Goal: Task Accomplishment & Management: Manage account settings

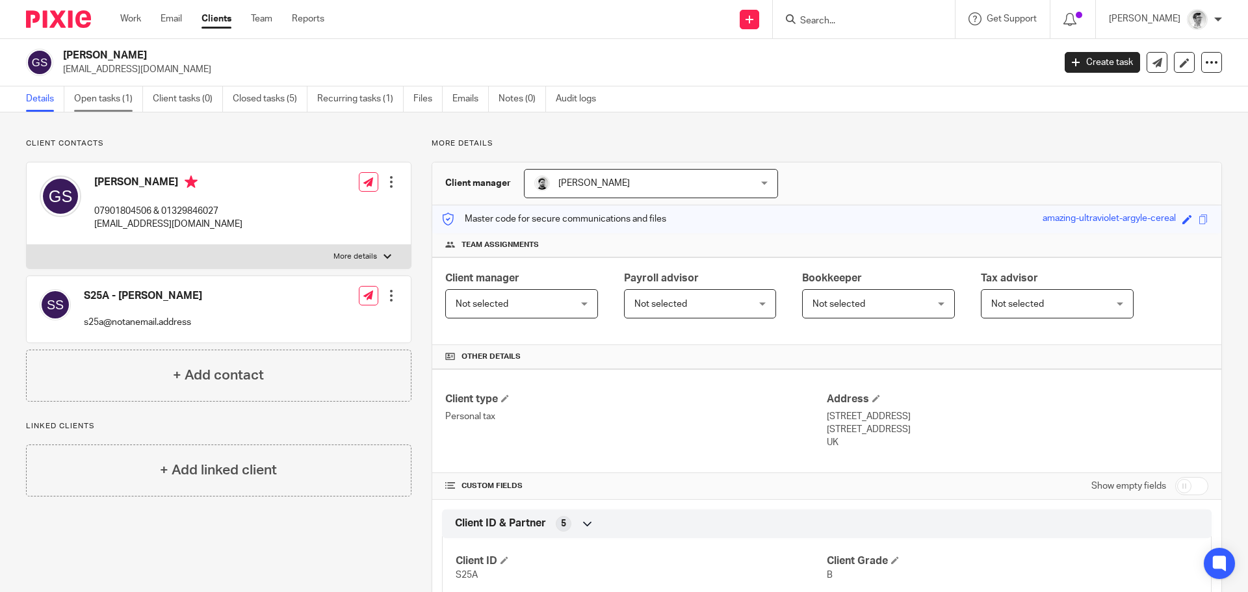
click at [122, 107] on link "Open tasks (1)" at bounding box center [108, 98] width 69 height 25
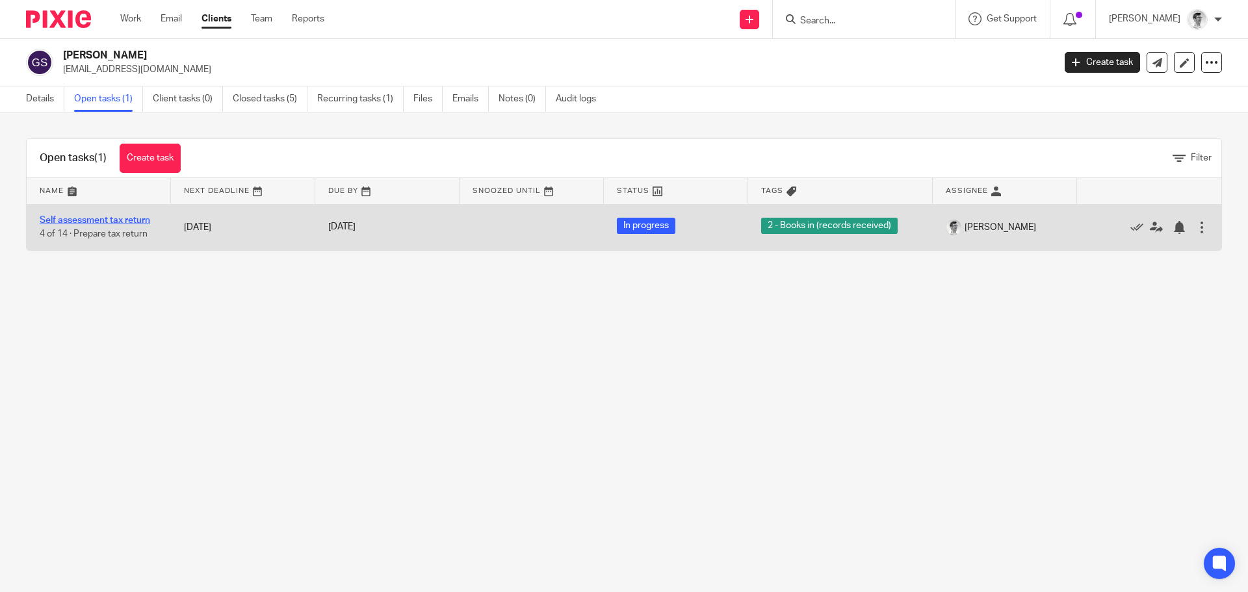
click at [124, 219] on link "Self assessment tax return" at bounding box center [95, 220] width 111 height 9
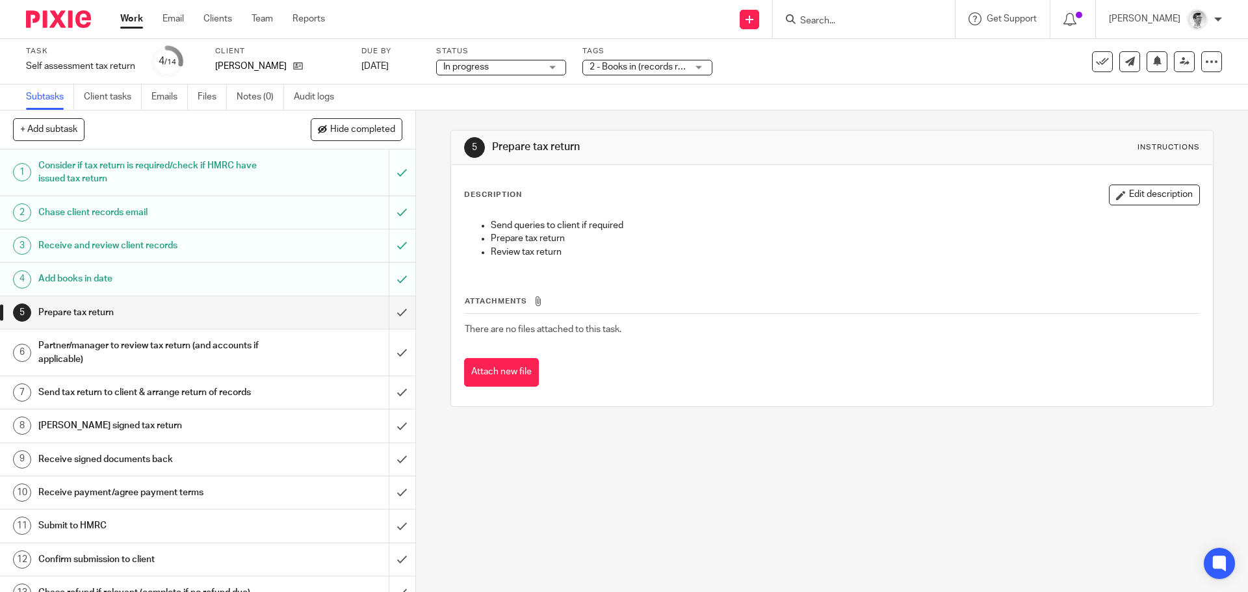
click at [656, 68] on span "2 - Books in (records received)" at bounding box center [652, 66] width 124 height 9
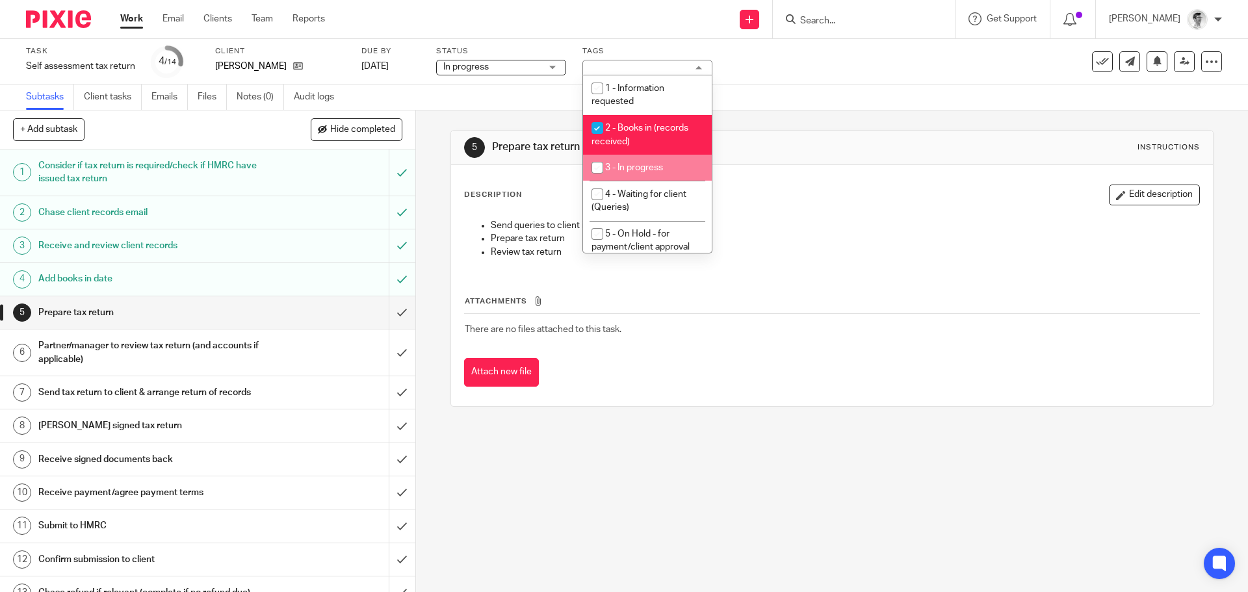
click at [629, 171] on span "3 - In progress" at bounding box center [634, 167] width 58 height 9
checkbox input "true"
click at [598, 129] on input "checkbox" at bounding box center [597, 128] width 25 height 25
checkbox input "false"
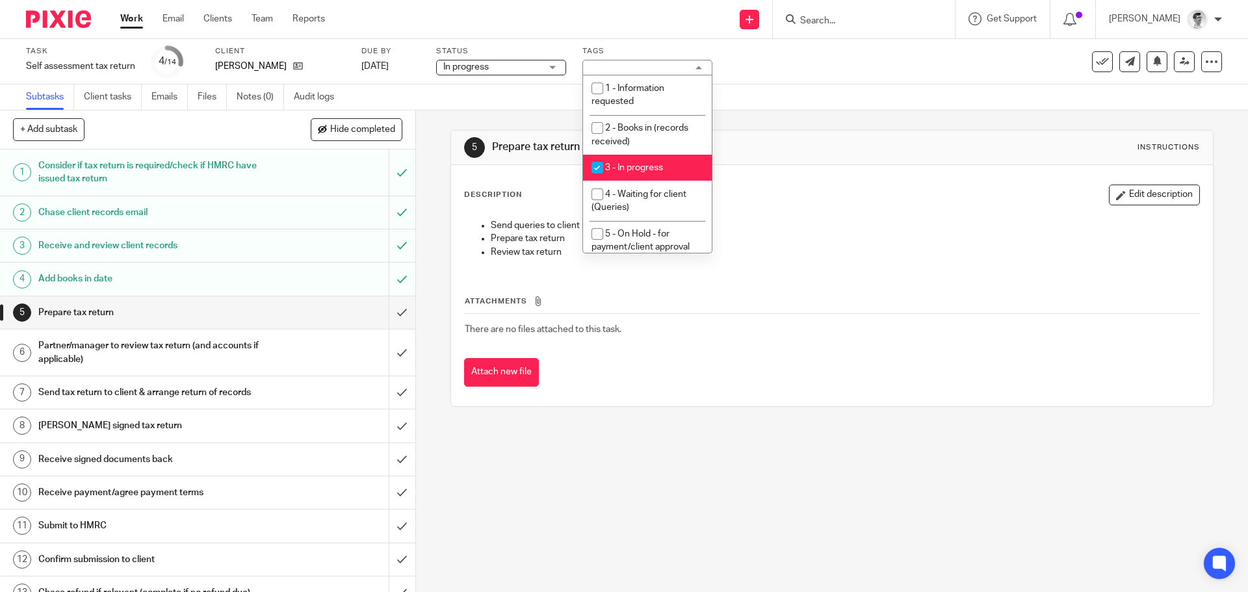
click at [123, 21] on link "Work" at bounding box center [131, 18] width 23 height 13
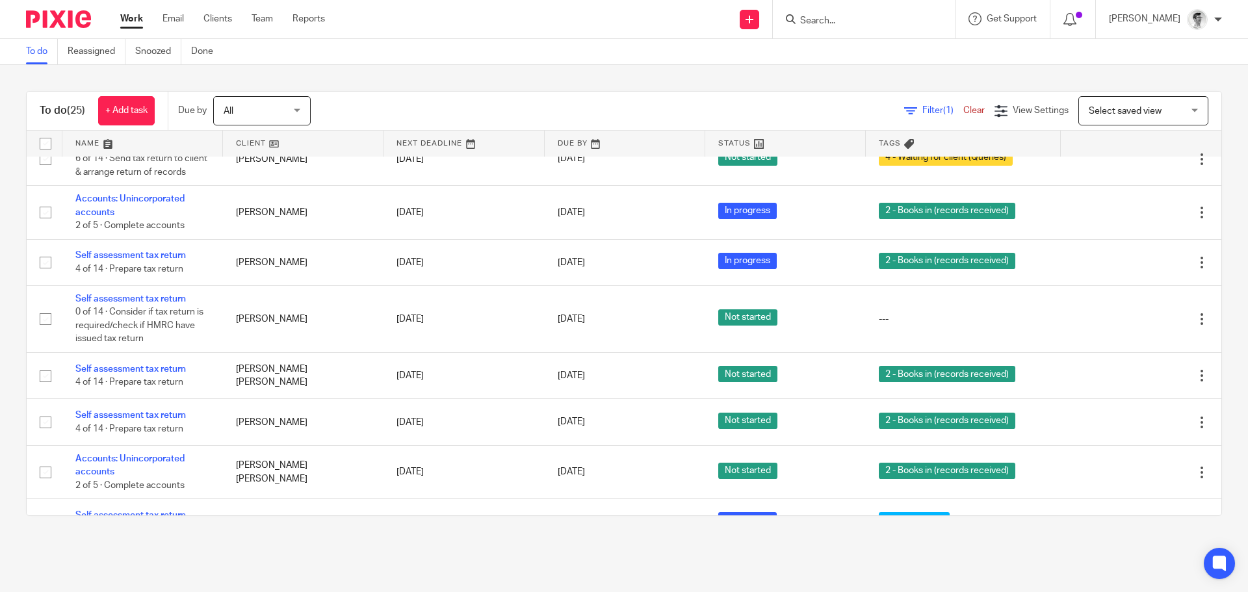
scroll to position [953, 0]
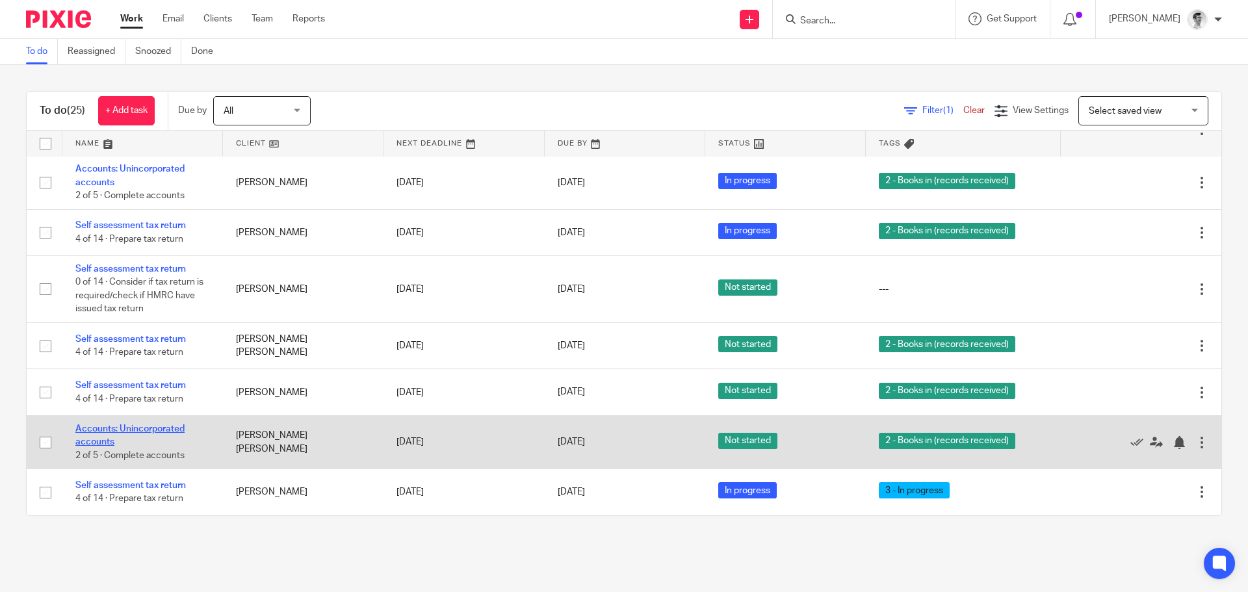
click at [152, 432] on link "Accounts: Unincorporated accounts" at bounding box center [129, 436] width 109 height 22
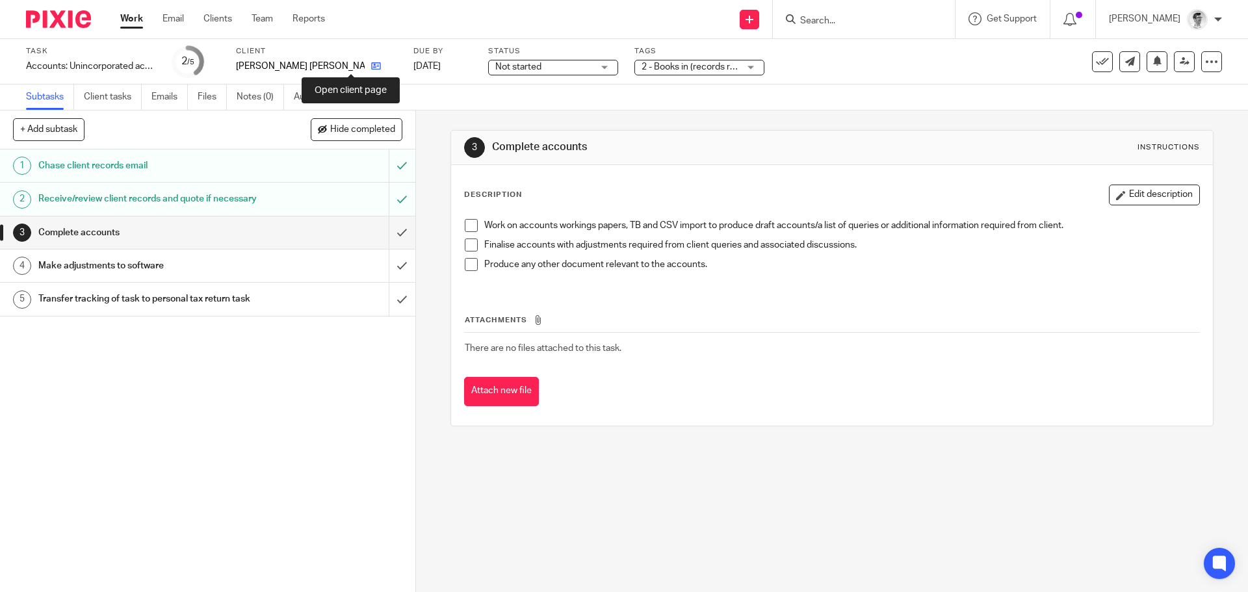
click at [371, 68] on icon at bounding box center [376, 66] width 10 height 10
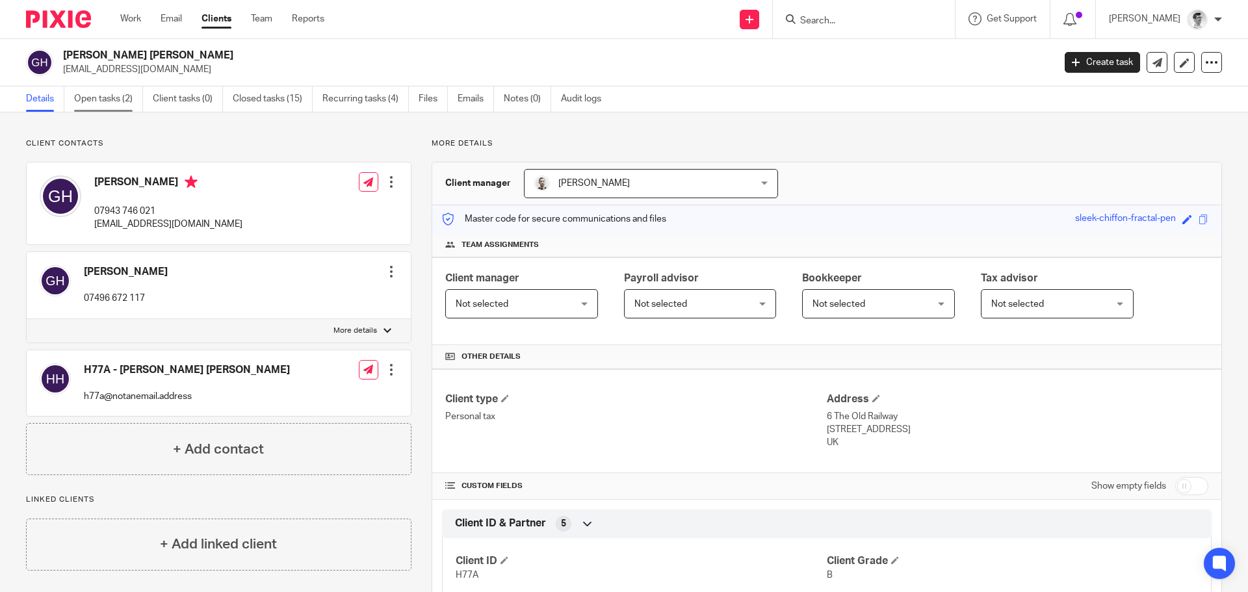
click at [105, 98] on link "Open tasks (2)" at bounding box center [108, 98] width 69 height 25
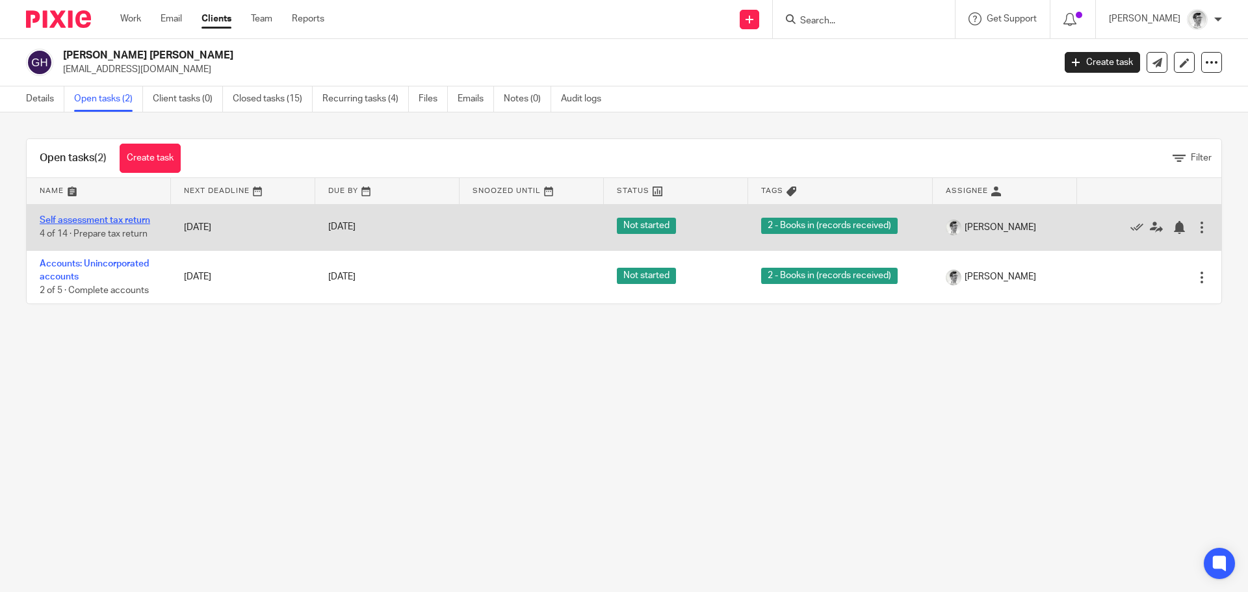
click at [86, 220] on link "Self assessment tax return" at bounding box center [95, 220] width 111 height 9
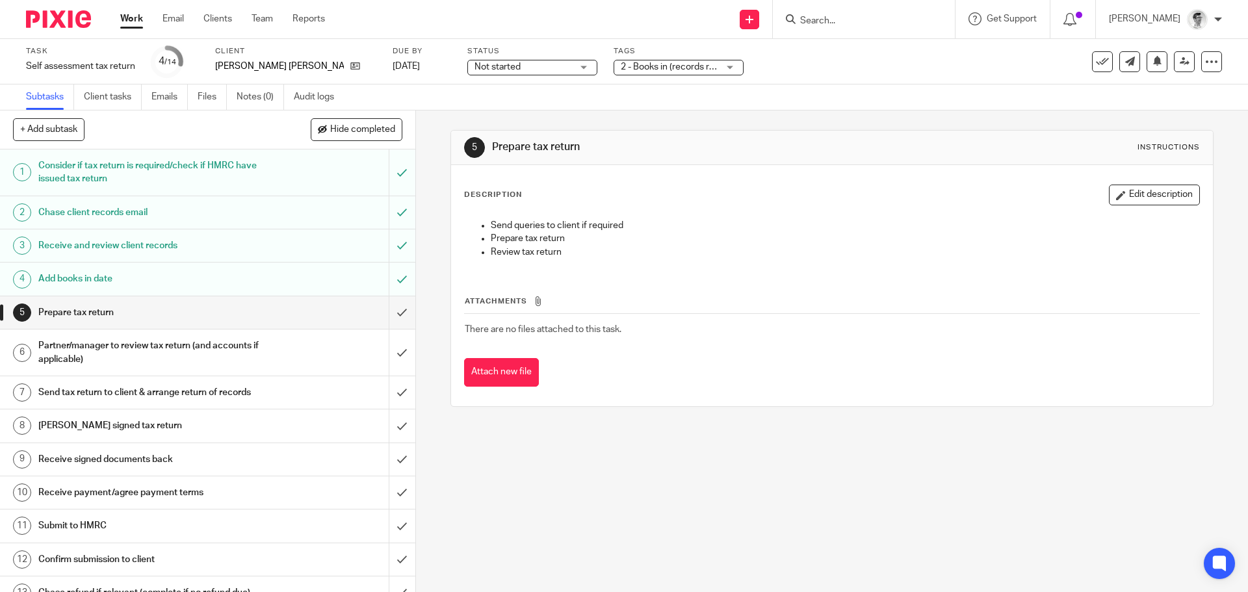
click at [657, 65] on span "2 - Books in (records received)" at bounding box center [683, 66] width 124 height 9
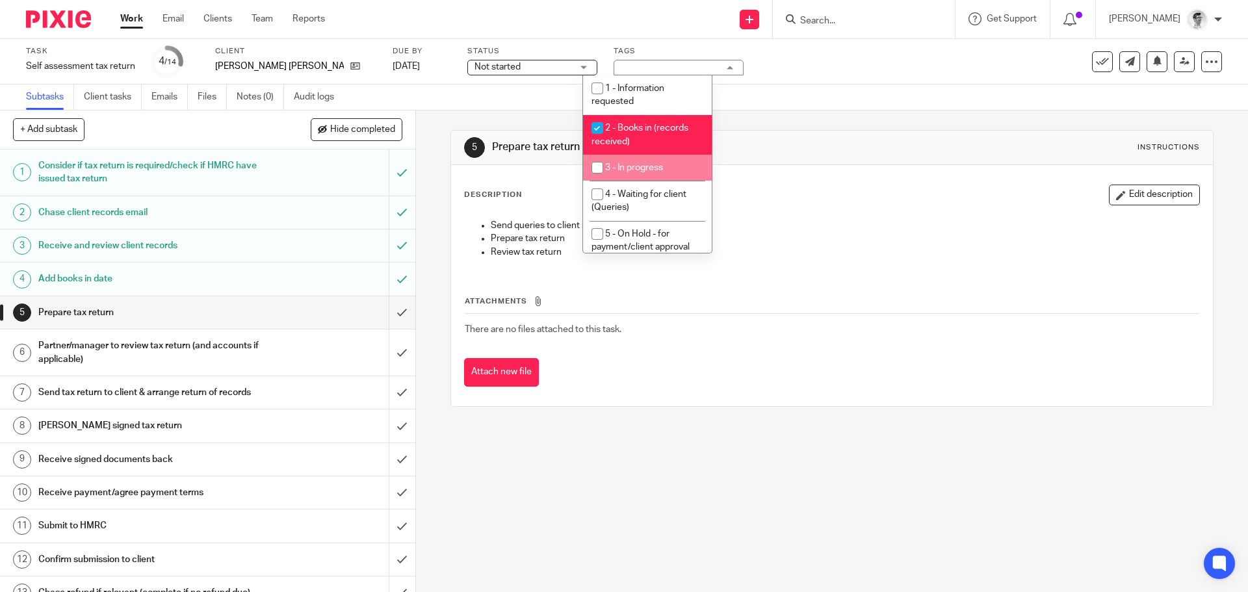
click at [635, 164] on span "3 - In progress" at bounding box center [634, 167] width 58 height 9
checkbox input "true"
click at [606, 125] on input "checkbox" at bounding box center [597, 128] width 25 height 25
checkbox input "false"
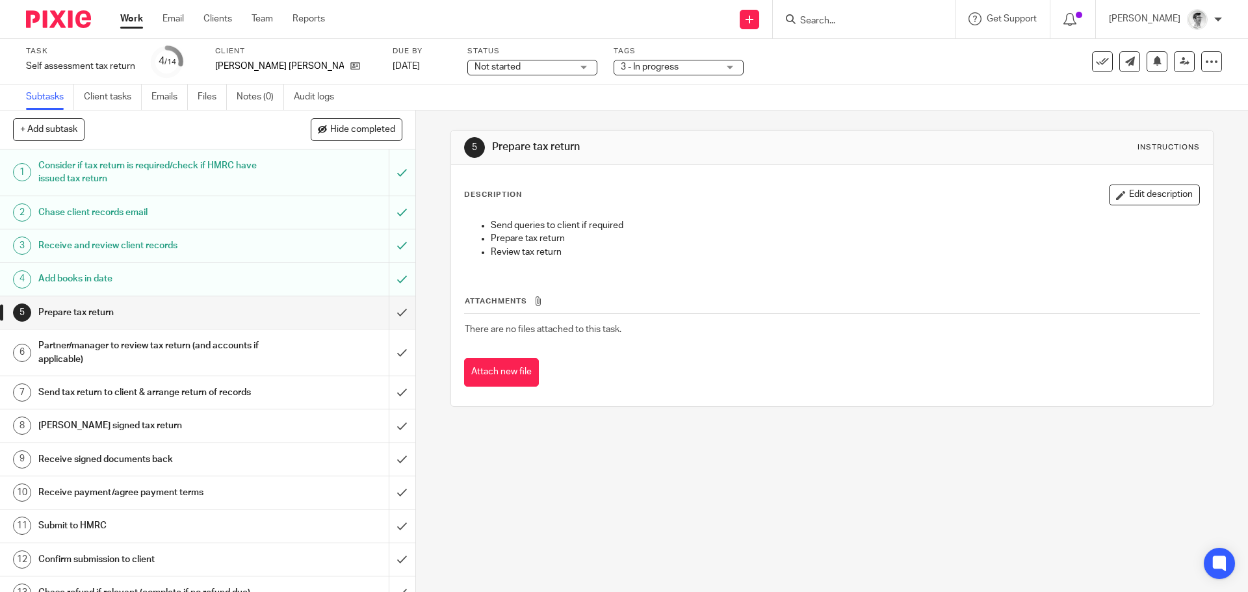
click at [129, 20] on link "Work" at bounding box center [131, 18] width 23 height 13
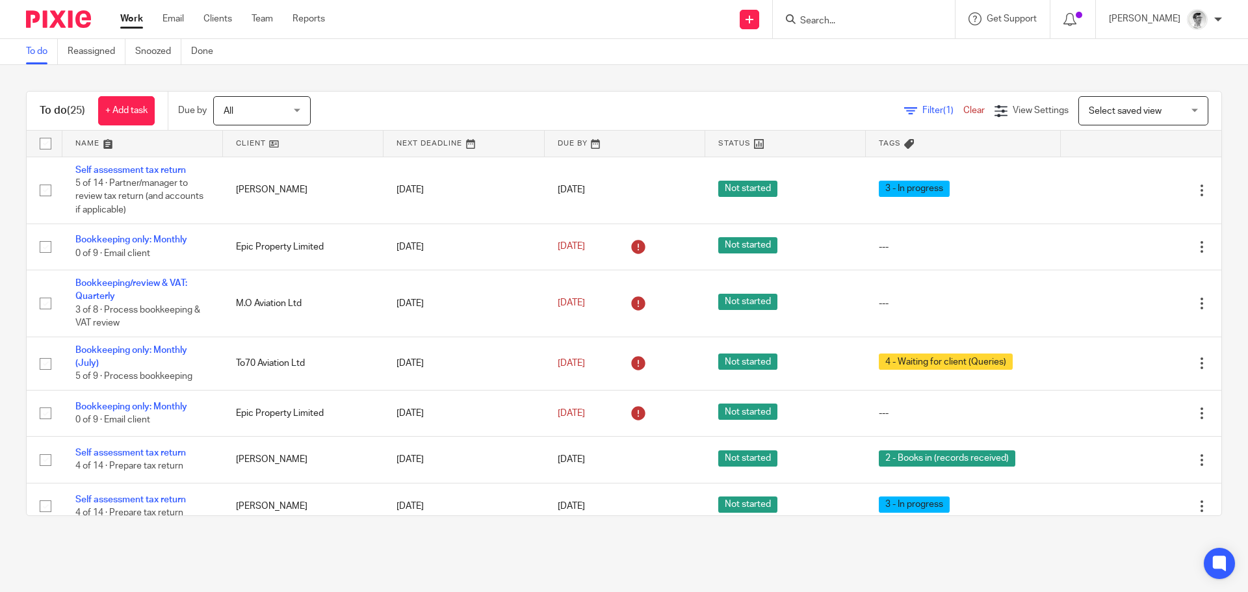
click at [875, 22] on input "Search" at bounding box center [857, 22] width 117 height 12
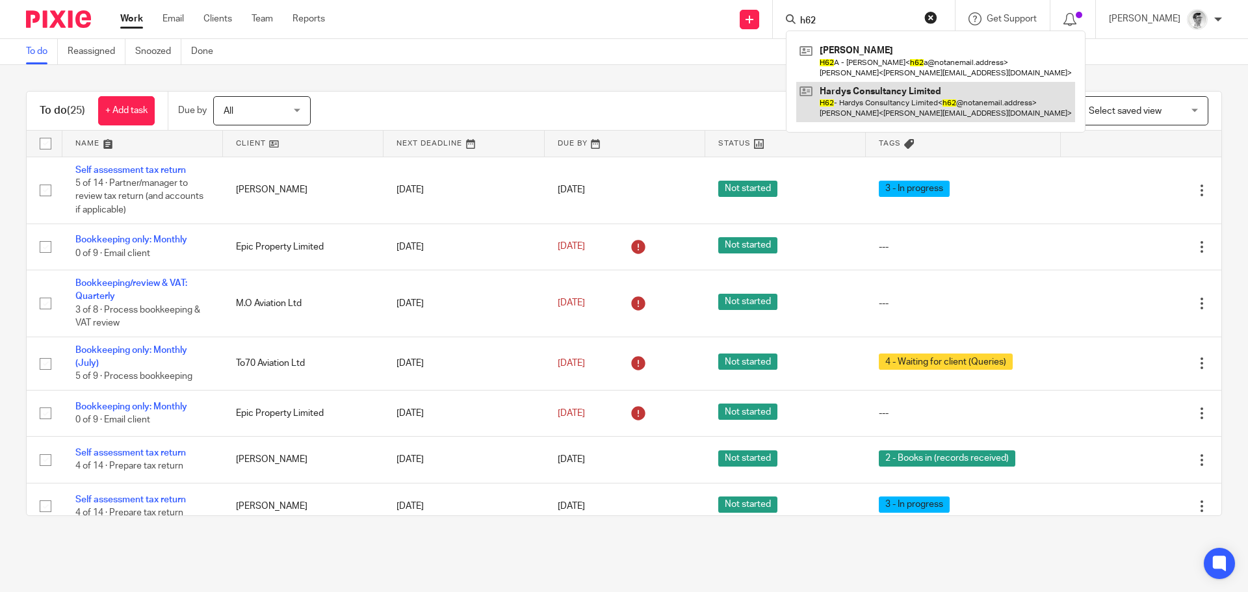
type input "h62"
drag, startPoint x: 897, startPoint y: 103, endPoint x: 817, endPoint y: 93, distance: 81.2
click at [897, 103] on link at bounding box center [936, 102] width 279 height 40
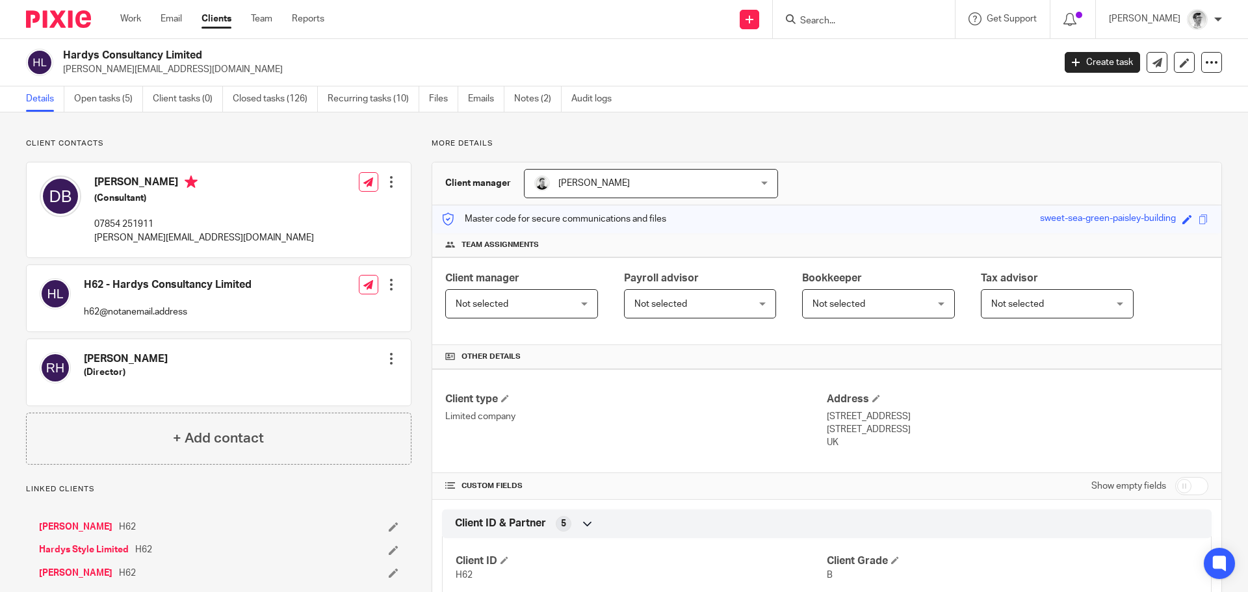
click at [863, 18] on input "Search" at bounding box center [857, 22] width 117 height 12
drag, startPoint x: 117, startPoint y: 101, endPoint x: 132, endPoint y: 103, distance: 15.0
click at [117, 101] on link "Open tasks (5)" at bounding box center [108, 98] width 69 height 25
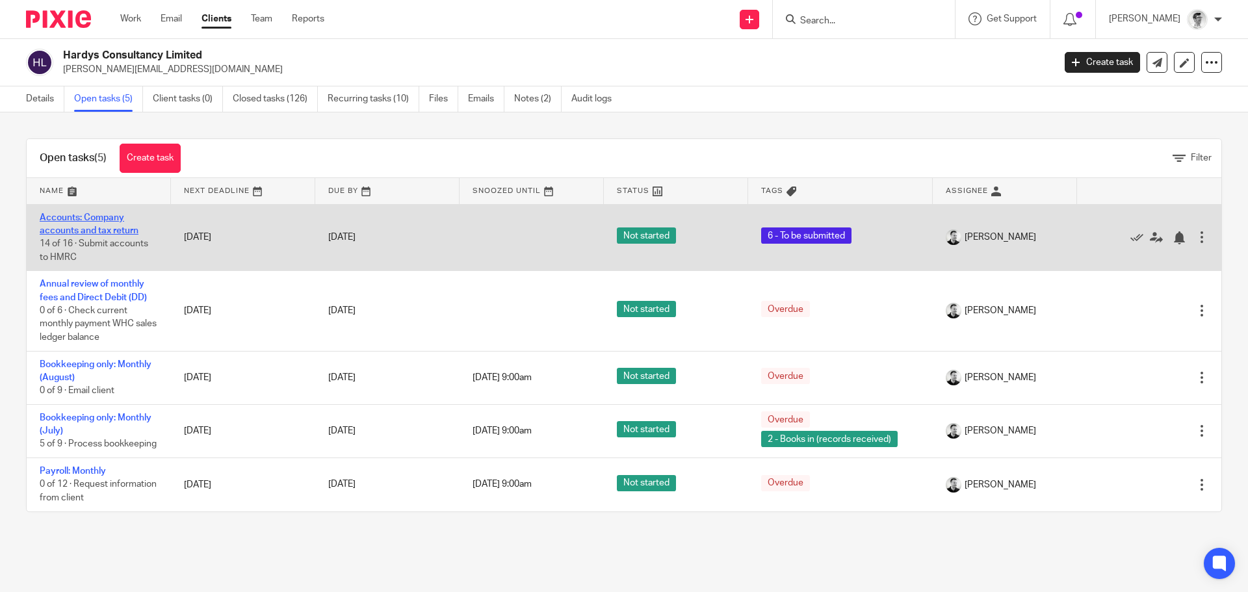
click at [99, 220] on link "Accounts: Company accounts and tax return" at bounding box center [89, 224] width 99 height 22
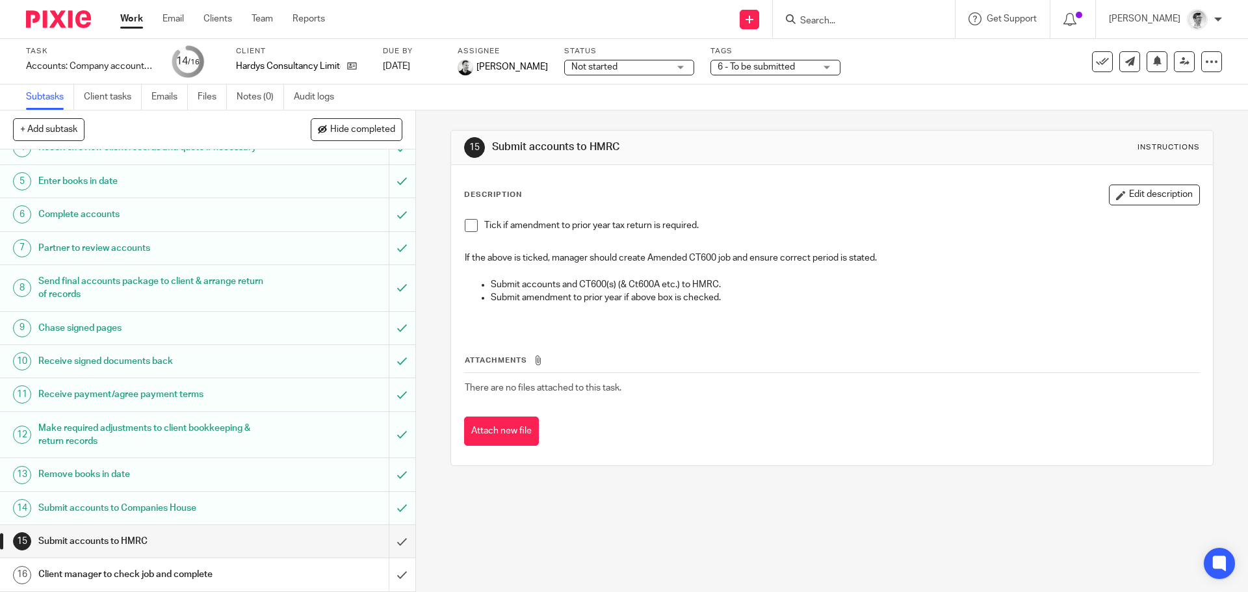
scroll to position [155, 0]
click at [396, 547] on input "submit" at bounding box center [208, 541] width 416 height 33
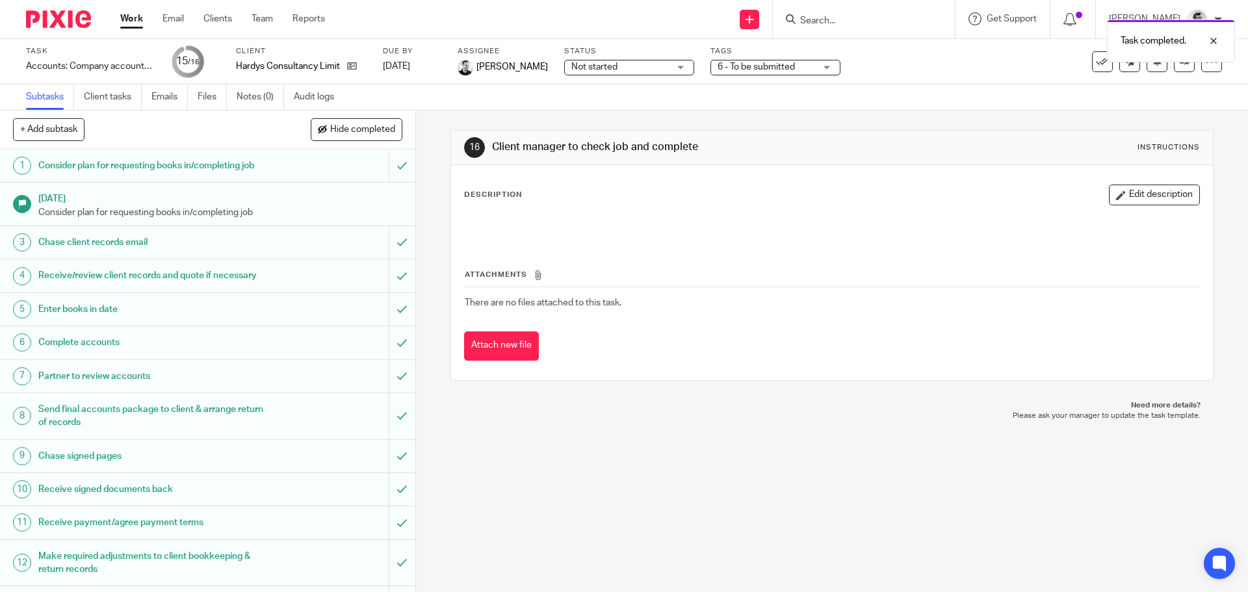
click at [844, 27] on div "Task completed." at bounding box center [929, 37] width 611 height 49
click at [850, 21] on div "Task completed." at bounding box center [929, 37] width 611 height 49
click at [851, 19] on div "Task completed." at bounding box center [929, 37] width 611 height 49
click at [880, 23] on div "Task completed." at bounding box center [929, 37] width 611 height 49
drag, startPoint x: 894, startPoint y: 16, endPoint x: 888, endPoint y: 23, distance: 9.2
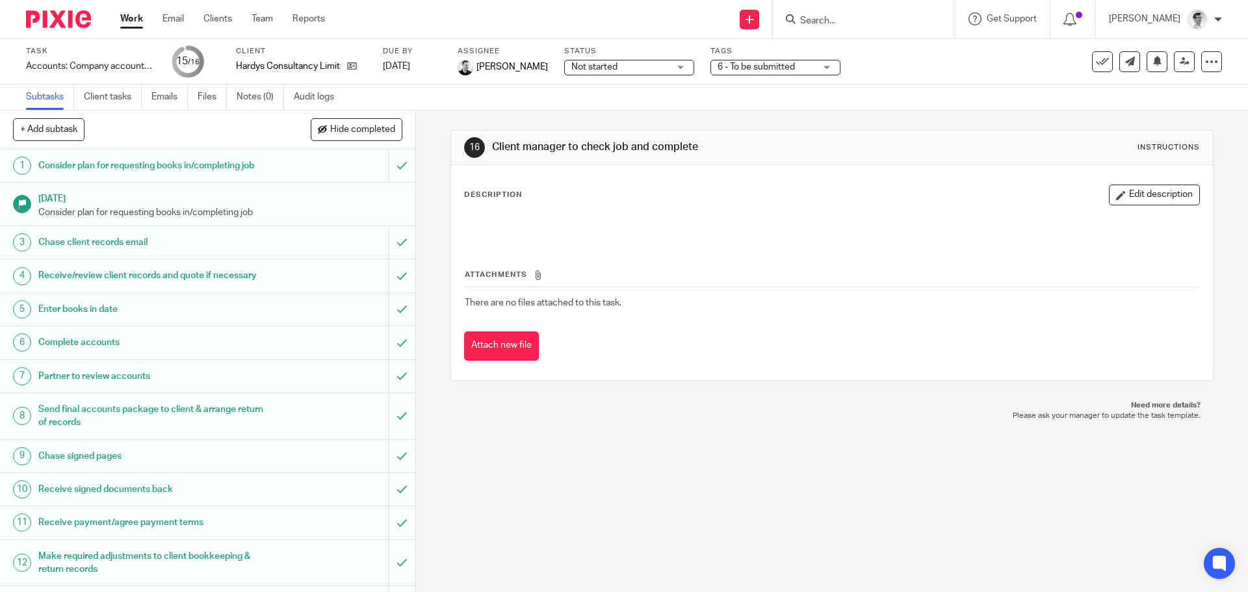
click at [894, 18] on div "Task completed." at bounding box center [929, 37] width 611 height 49
click at [844, 21] on input "Search" at bounding box center [857, 22] width 117 height 12
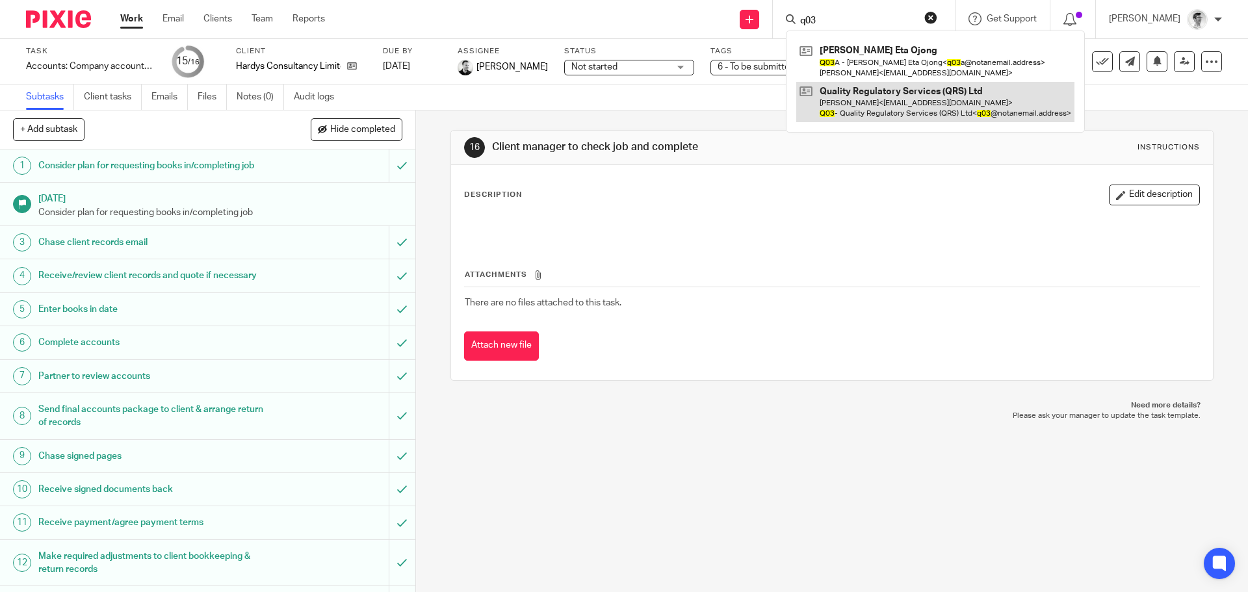
type input "q03"
click at [908, 96] on link at bounding box center [936, 102] width 278 height 40
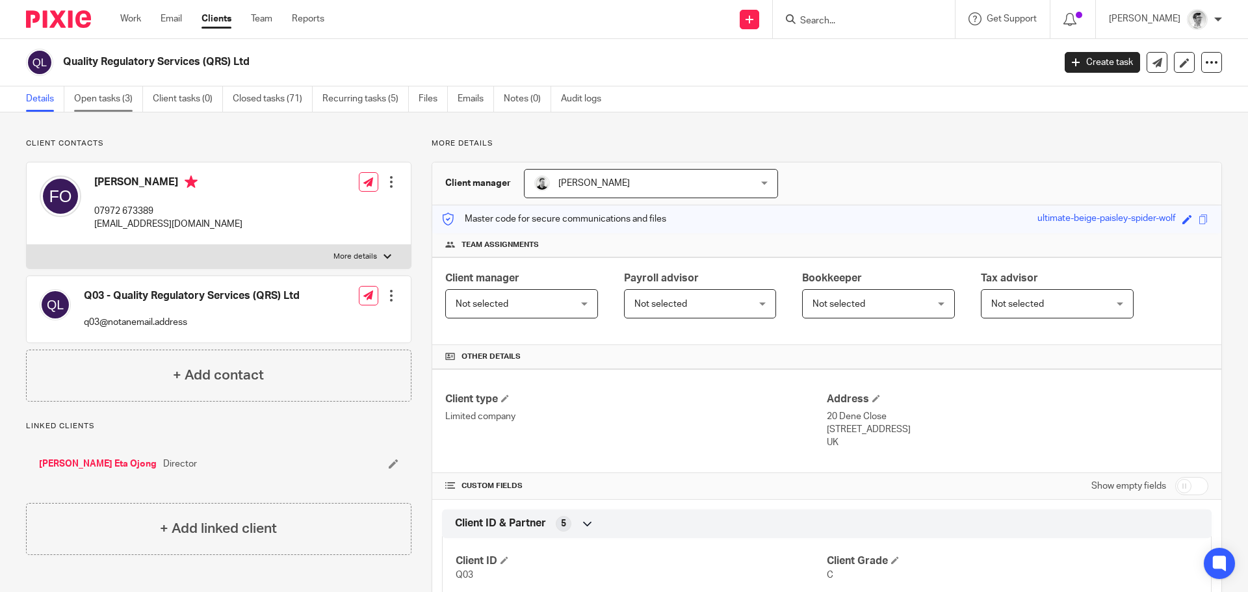
click at [75, 108] on link "Open tasks (3)" at bounding box center [108, 98] width 69 height 25
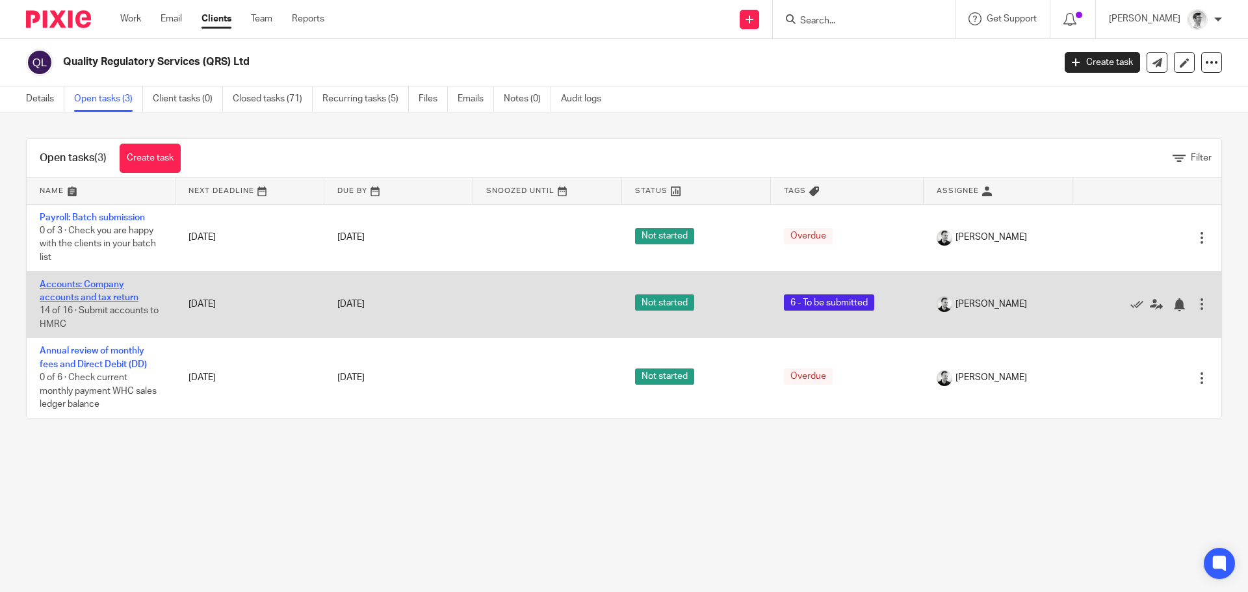
click at [105, 298] on link "Accounts: Company accounts and tax return" at bounding box center [89, 291] width 99 height 22
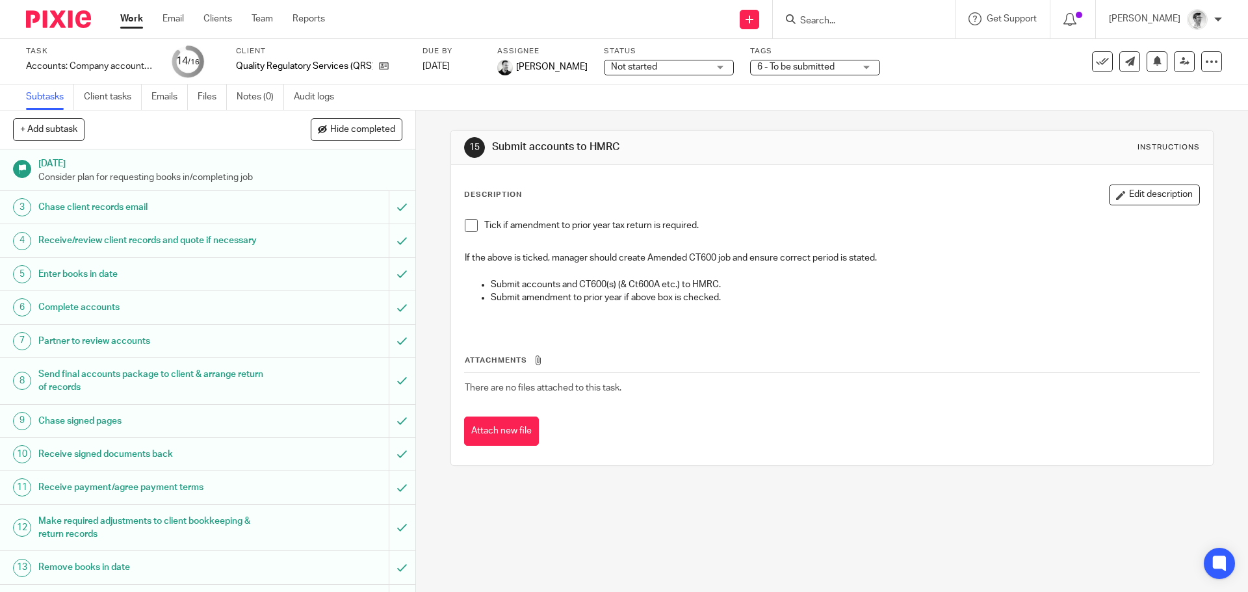
scroll to position [155, 0]
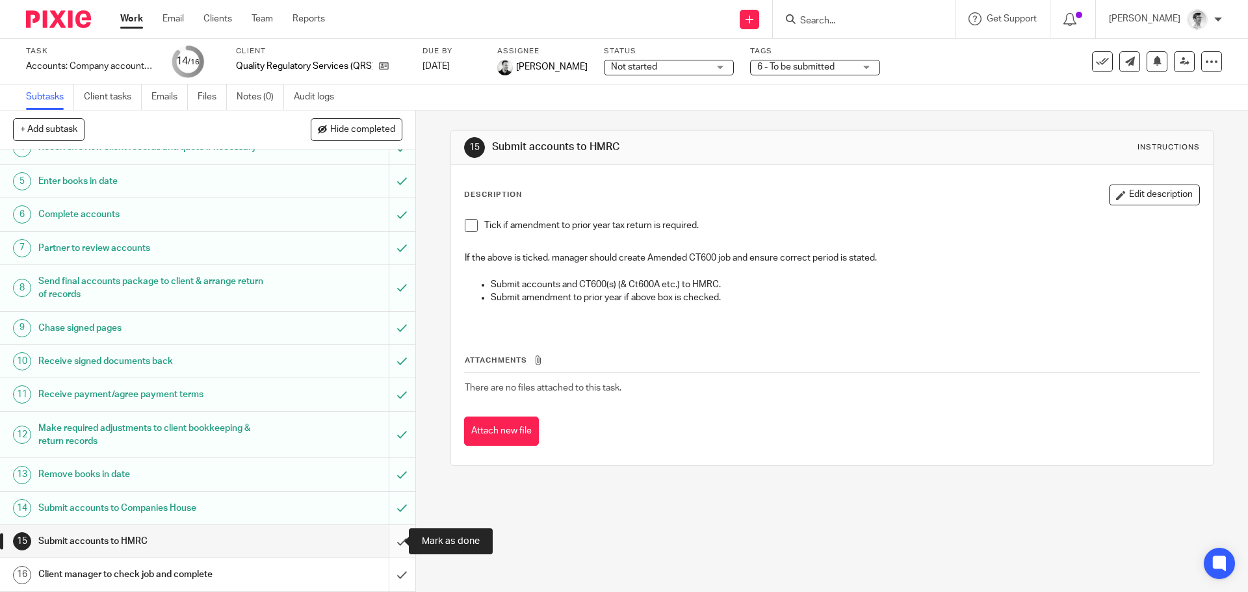
click at [385, 544] on input "submit" at bounding box center [208, 541] width 416 height 33
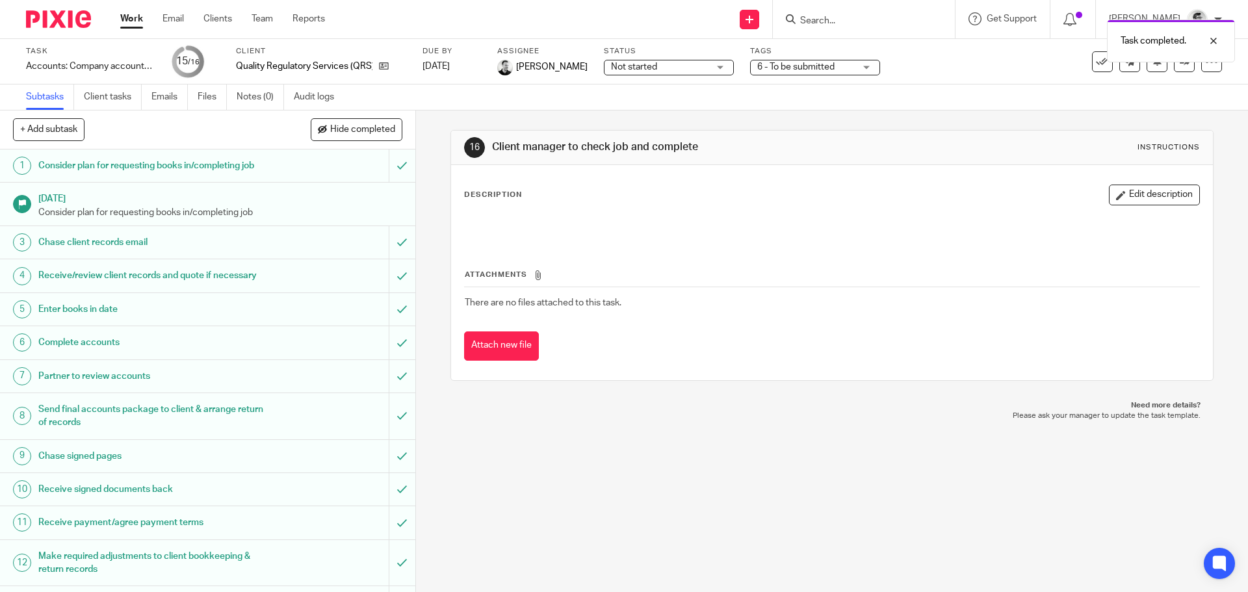
click at [129, 17] on link "Work" at bounding box center [131, 18] width 23 height 13
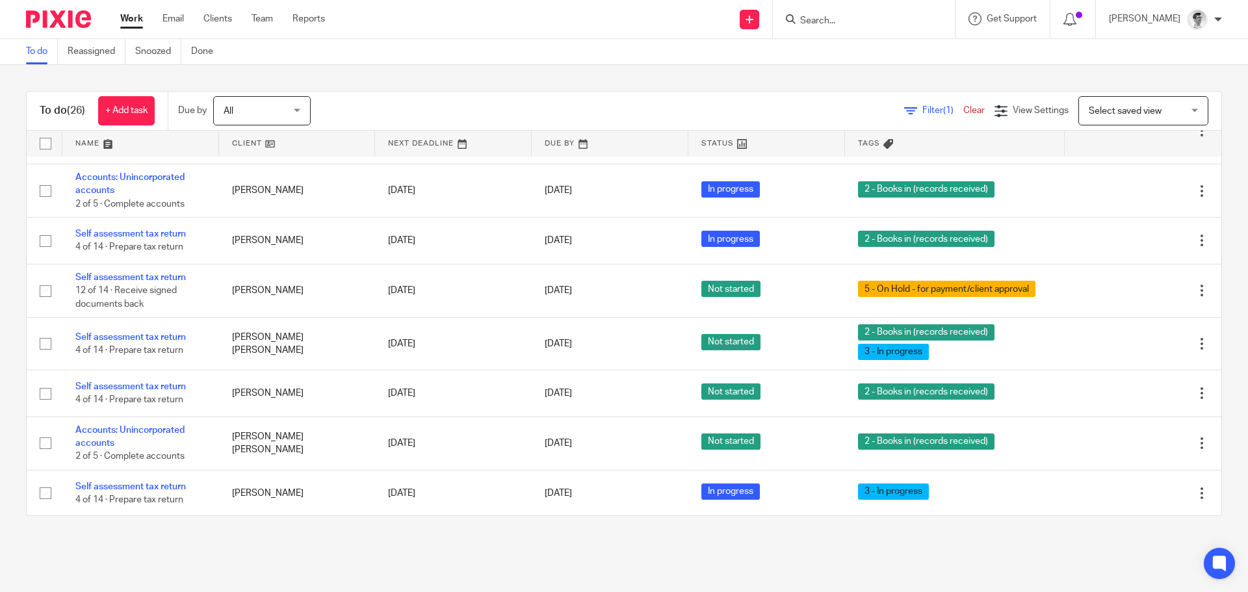
scroll to position [1013, 0]
click at [901, 21] on input "Search" at bounding box center [857, 22] width 117 height 12
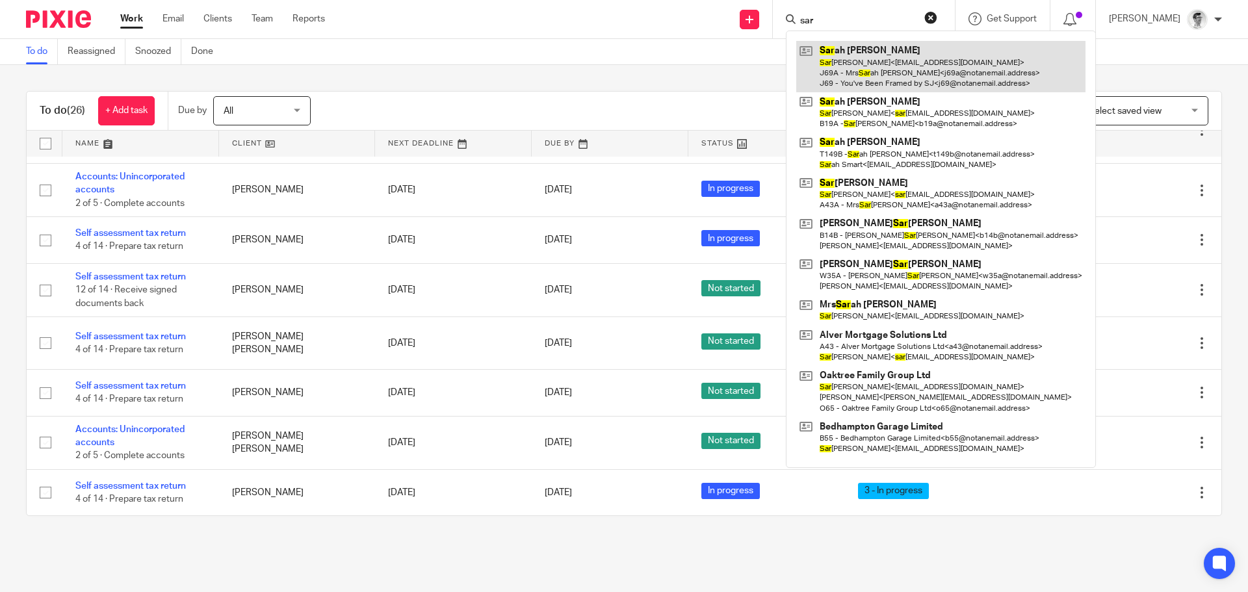
type input "sar"
drag, startPoint x: 910, startPoint y: 66, endPoint x: 891, endPoint y: 79, distance: 22.0
click at [910, 66] on link at bounding box center [941, 66] width 289 height 51
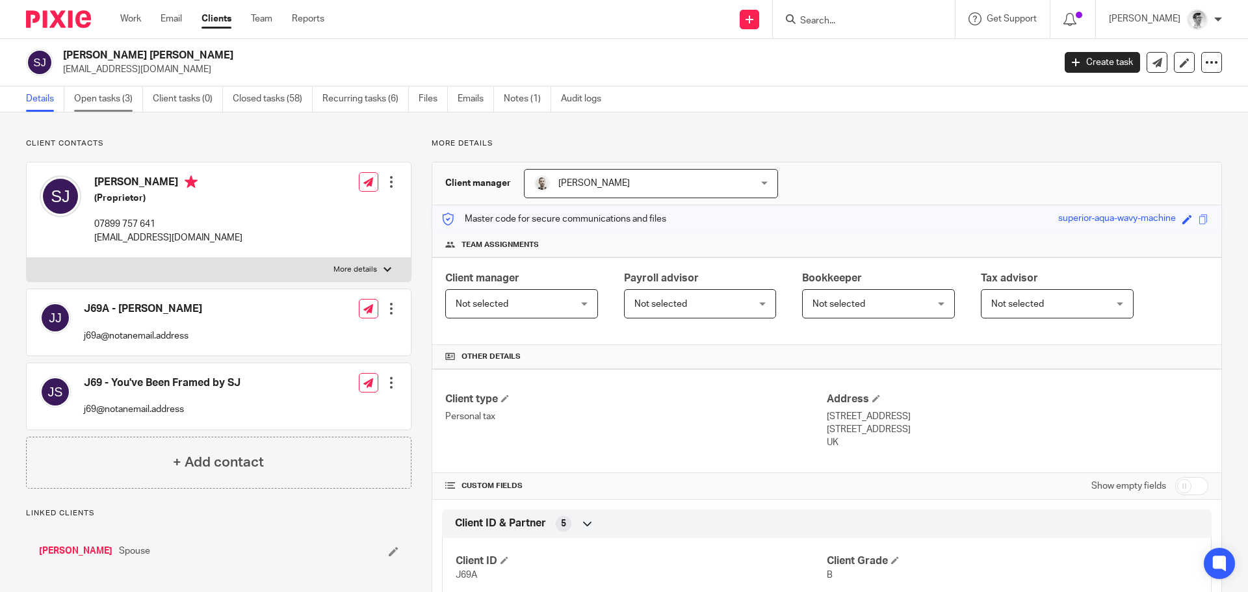
click at [111, 96] on link "Open tasks (3)" at bounding box center [108, 98] width 69 height 25
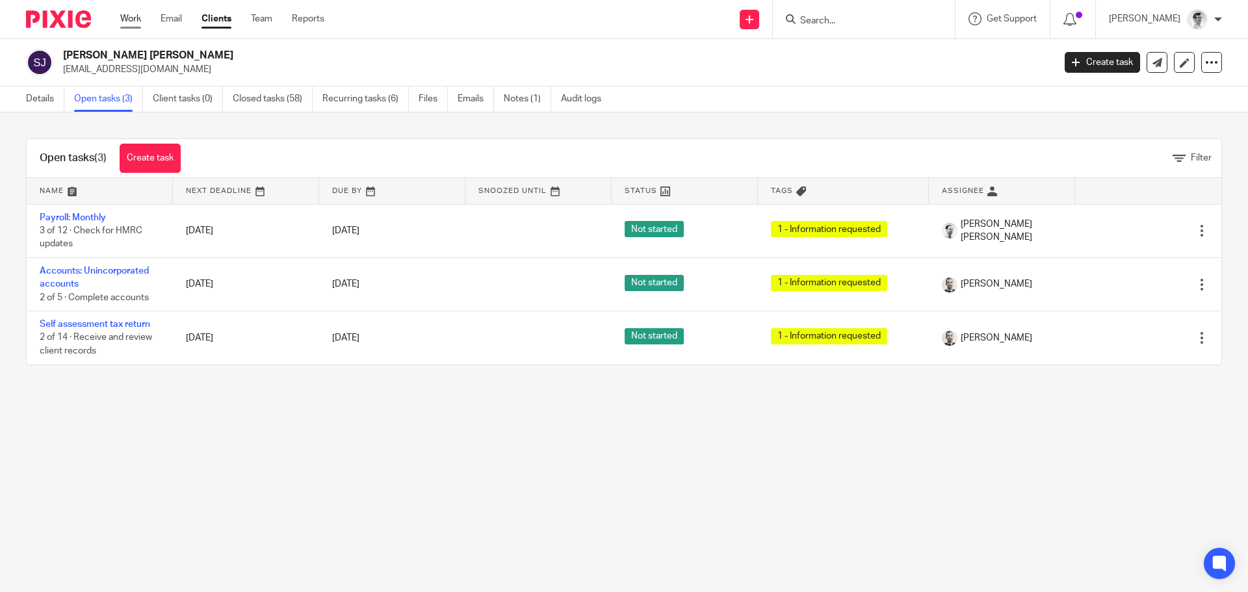
click at [129, 21] on link "Work" at bounding box center [130, 18] width 21 height 13
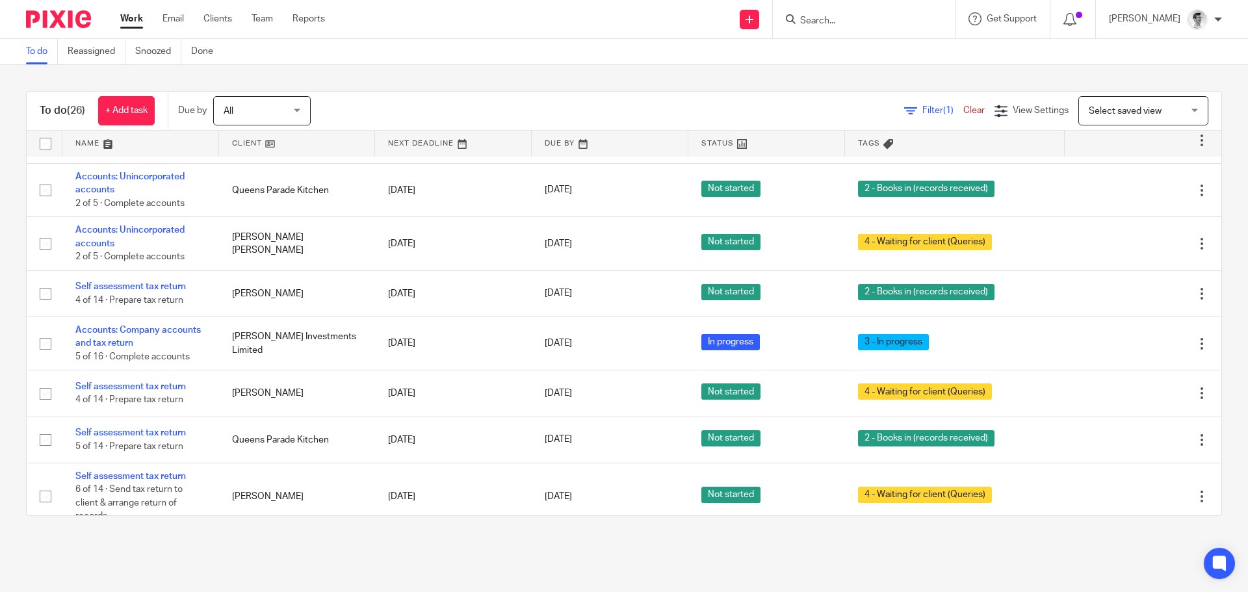
scroll to position [650, 0]
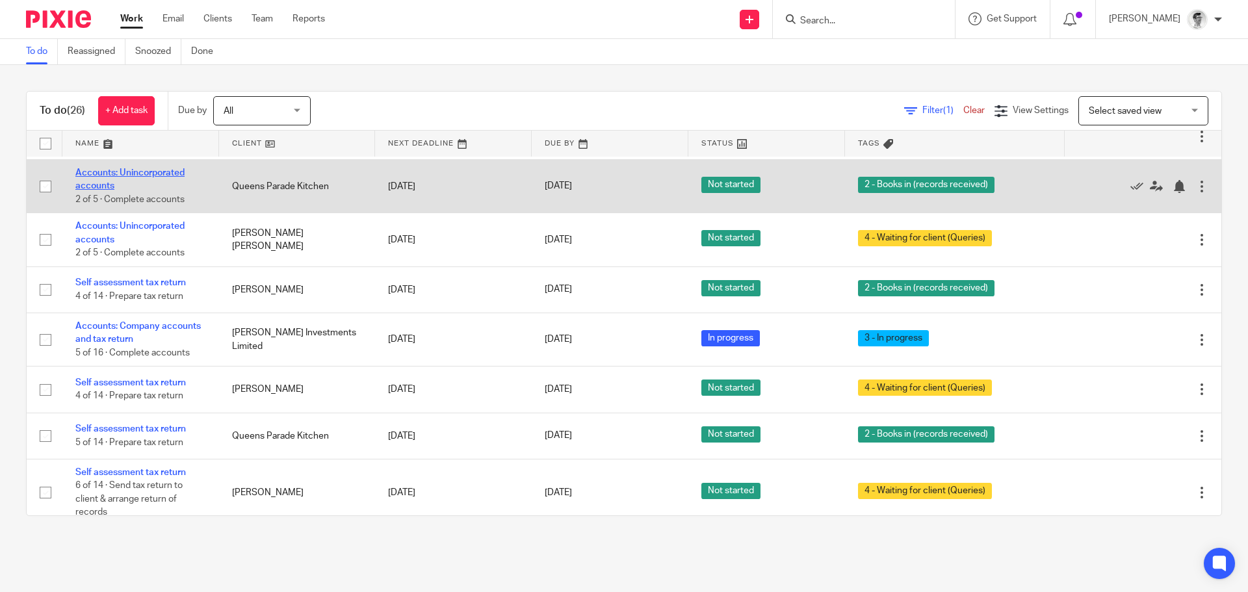
click at [166, 172] on link "Accounts: Unincorporated accounts" at bounding box center [129, 179] width 109 height 22
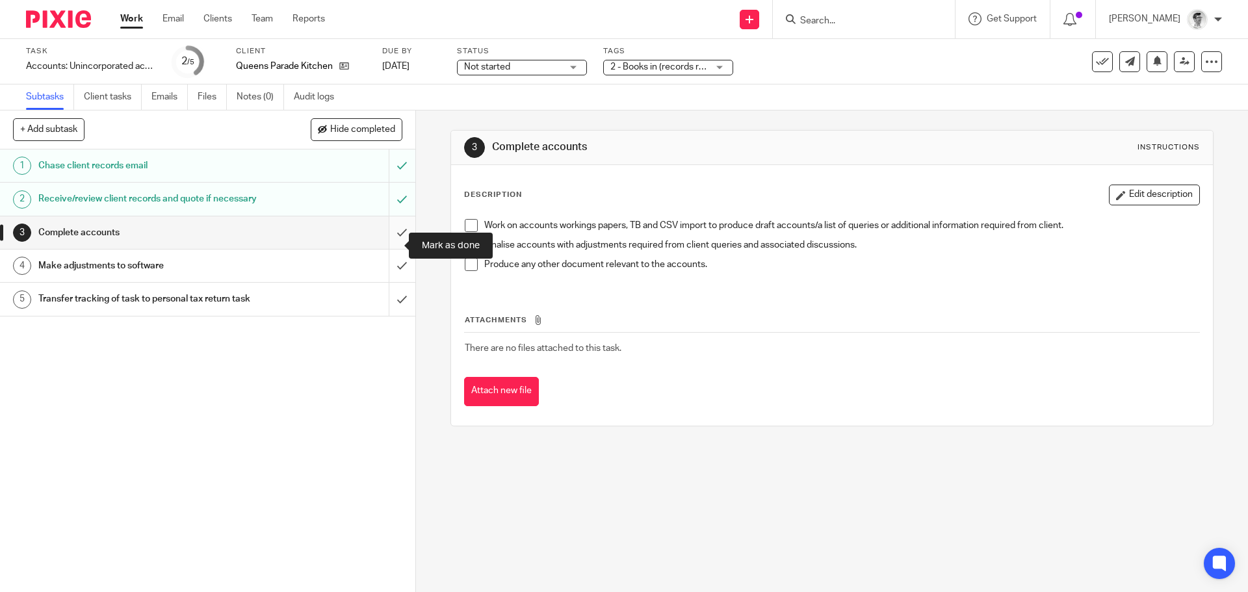
click at [386, 245] on input "submit" at bounding box center [208, 233] width 416 height 33
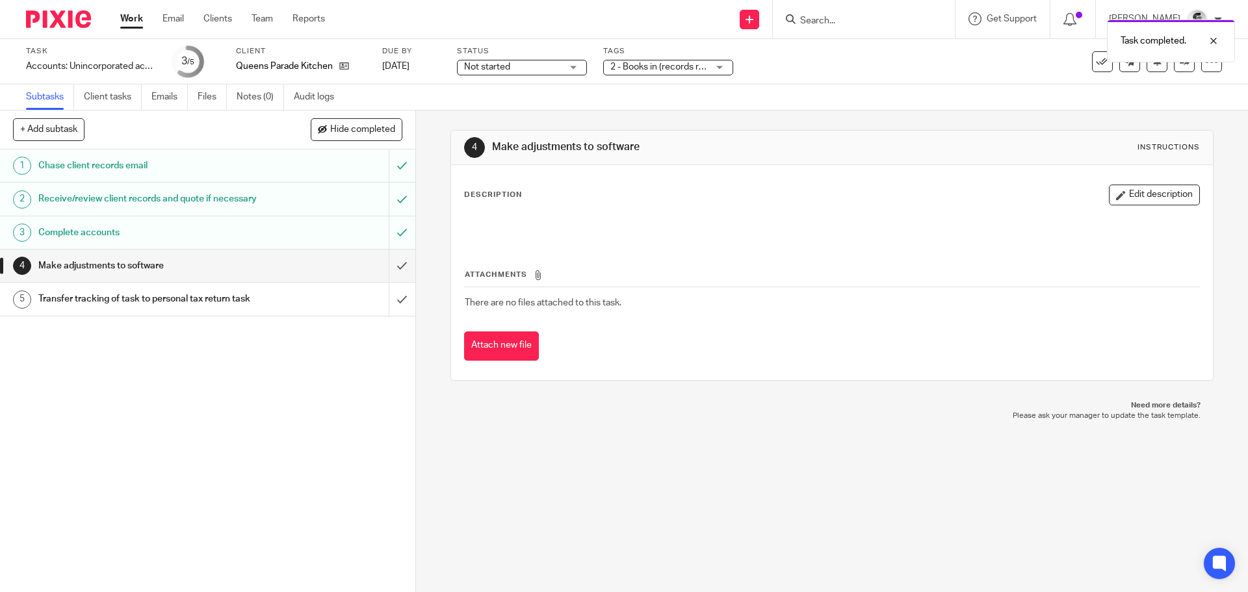
click at [710, 68] on div "2 - Books in (records received)" at bounding box center [668, 68] width 130 height 16
click at [847, 129] on div "4 Make adjustments to software Instructions Description Edit description Attach…" at bounding box center [832, 256] width 763 height 290
click at [133, 17] on link "Work" at bounding box center [131, 18] width 23 height 13
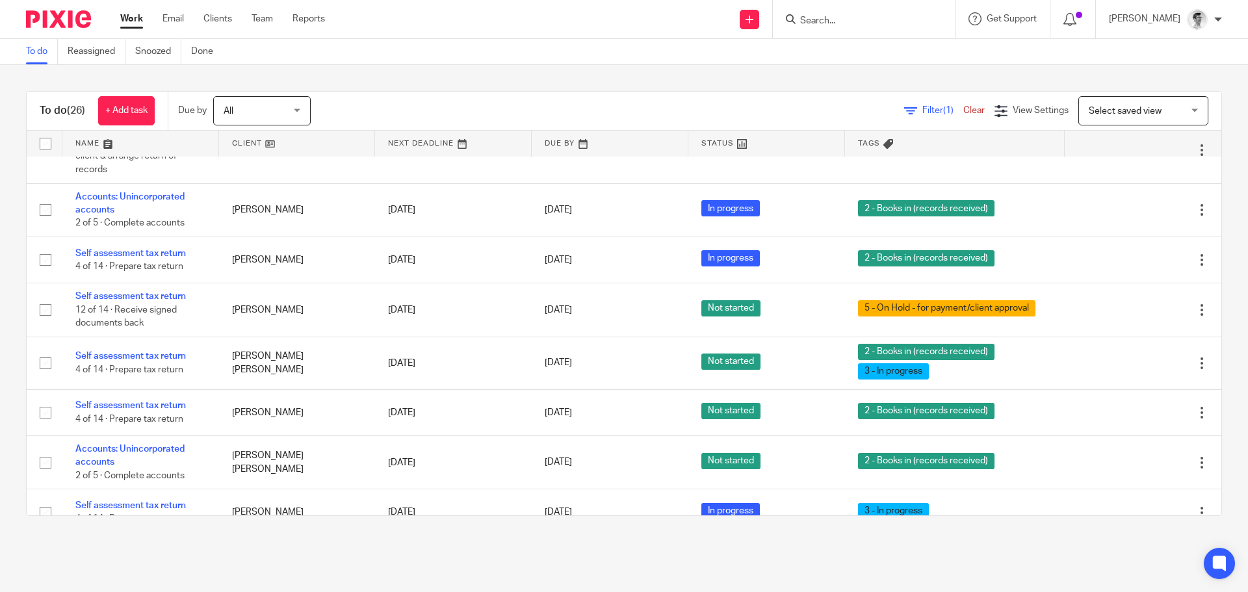
scroll to position [1027, 0]
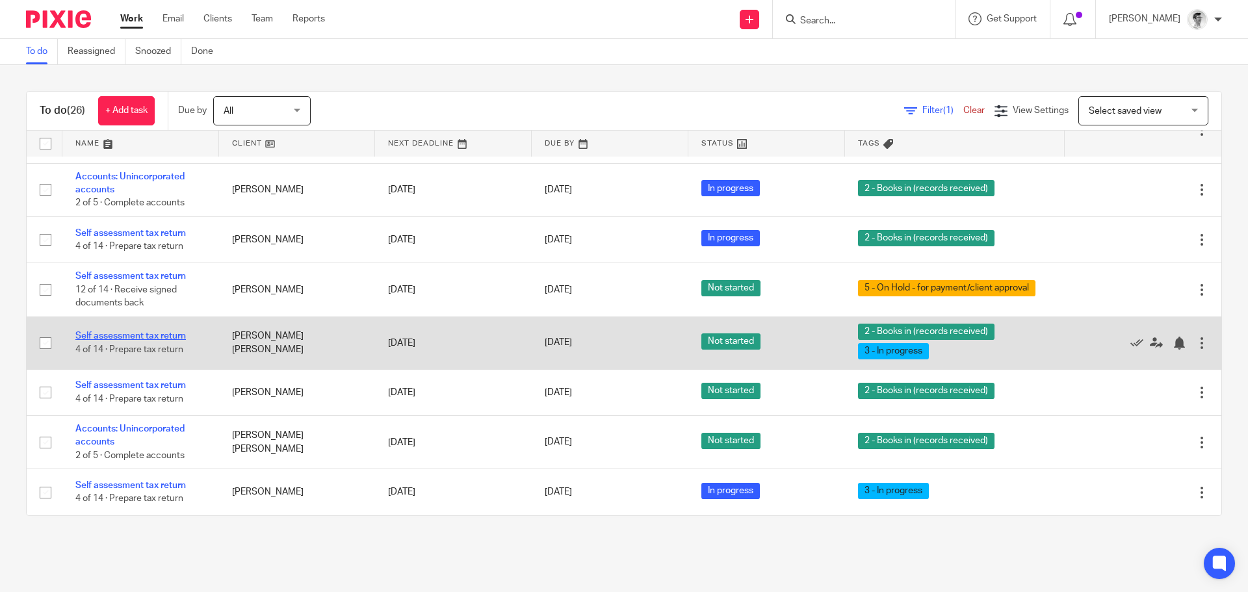
click at [124, 339] on link "Self assessment tax return" at bounding box center [130, 336] width 111 height 9
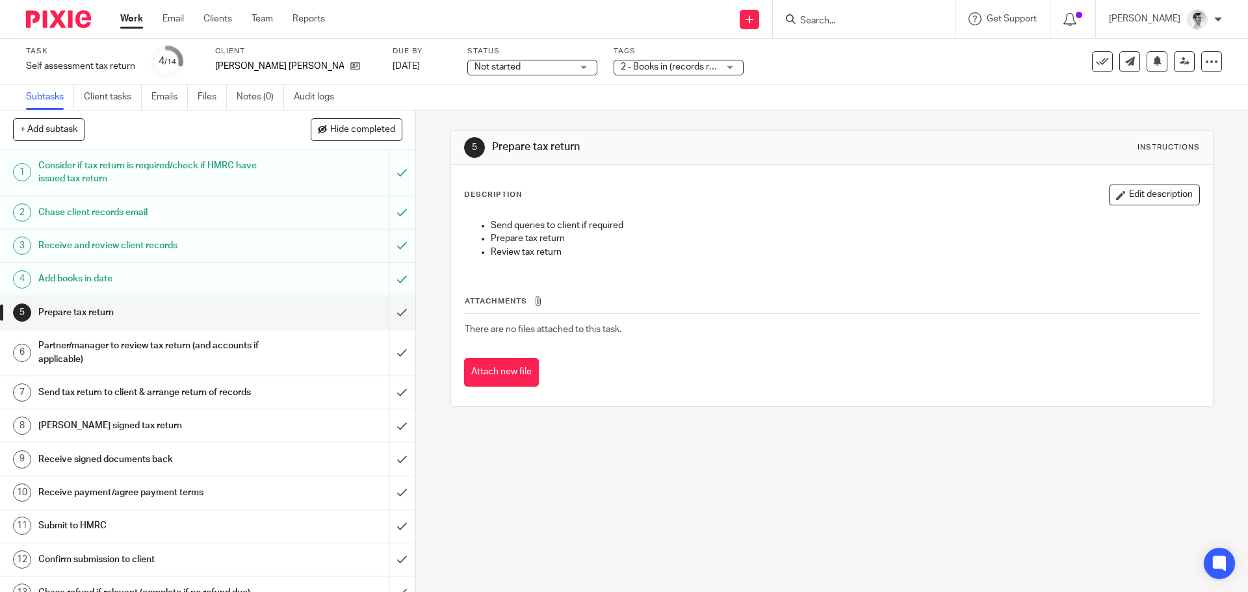
click at [689, 66] on div "2 - Books in (records received) + 1" at bounding box center [679, 68] width 130 height 16
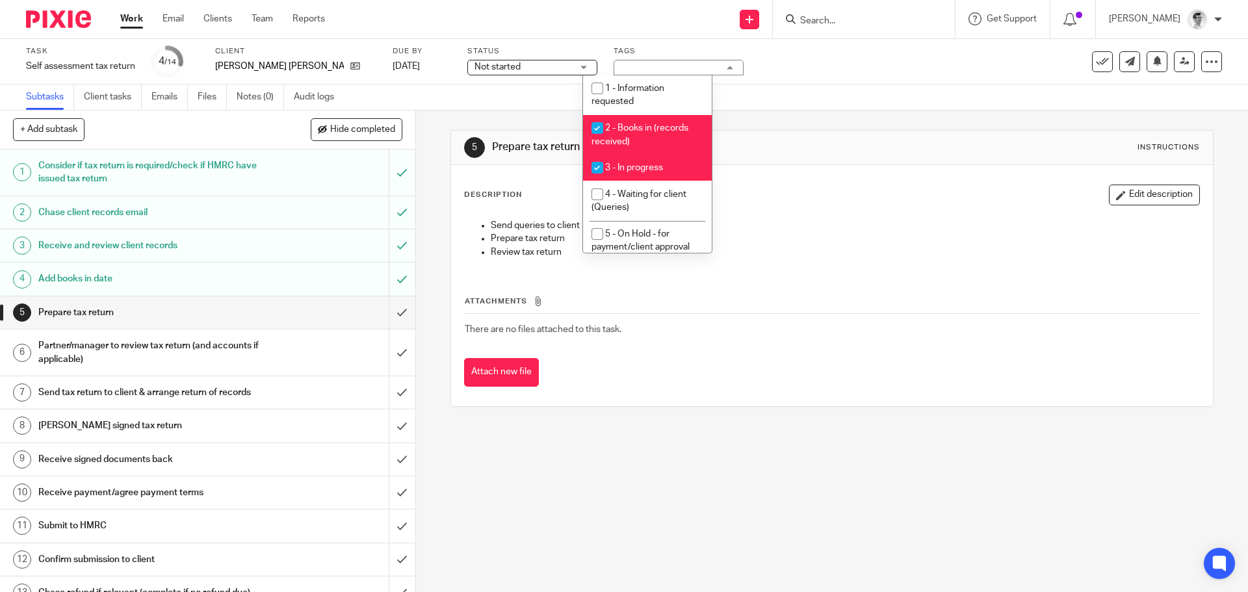
click at [600, 131] on input "checkbox" at bounding box center [597, 128] width 25 height 25
checkbox input "false"
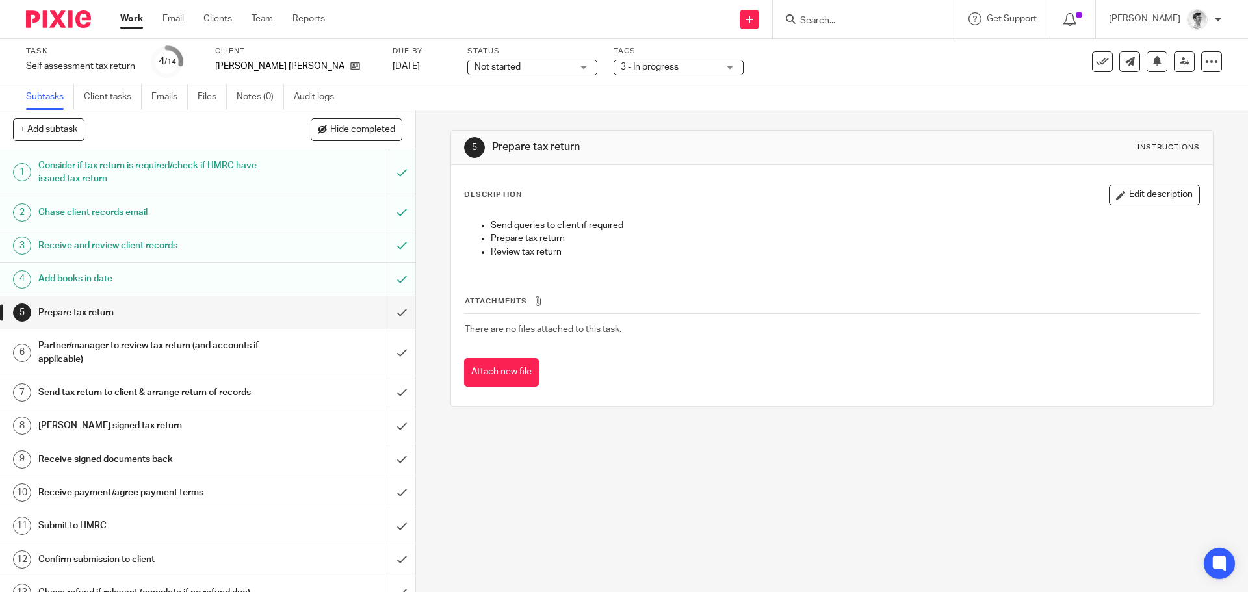
click at [131, 14] on link "Work" at bounding box center [131, 18] width 23 height 13
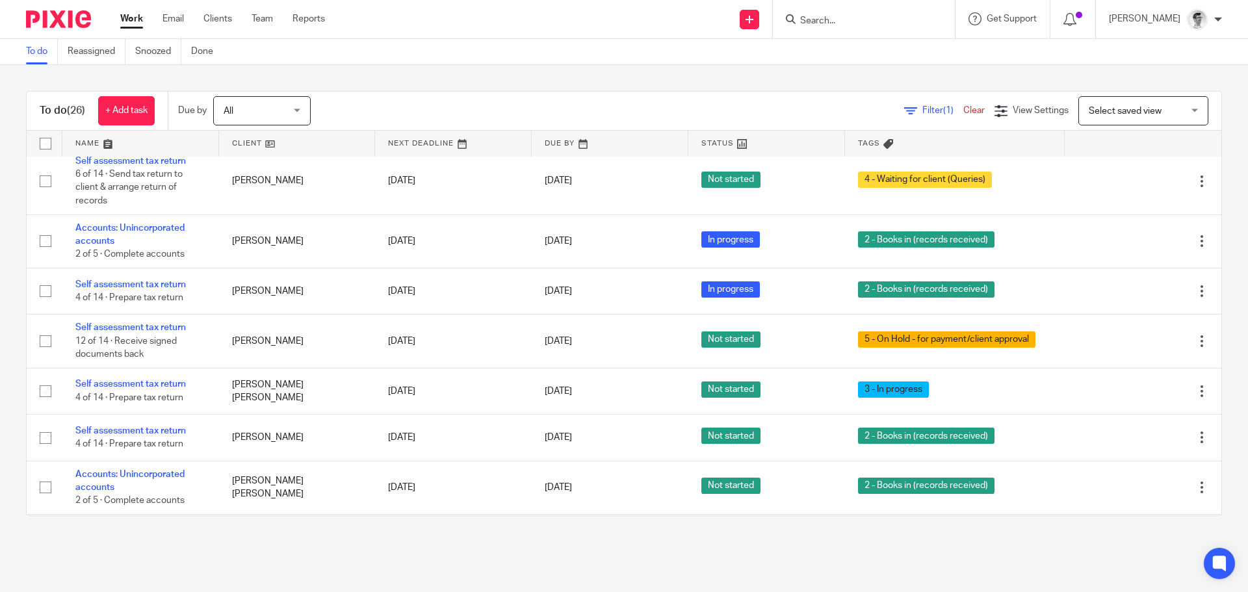
scroll to position [1020, 0]
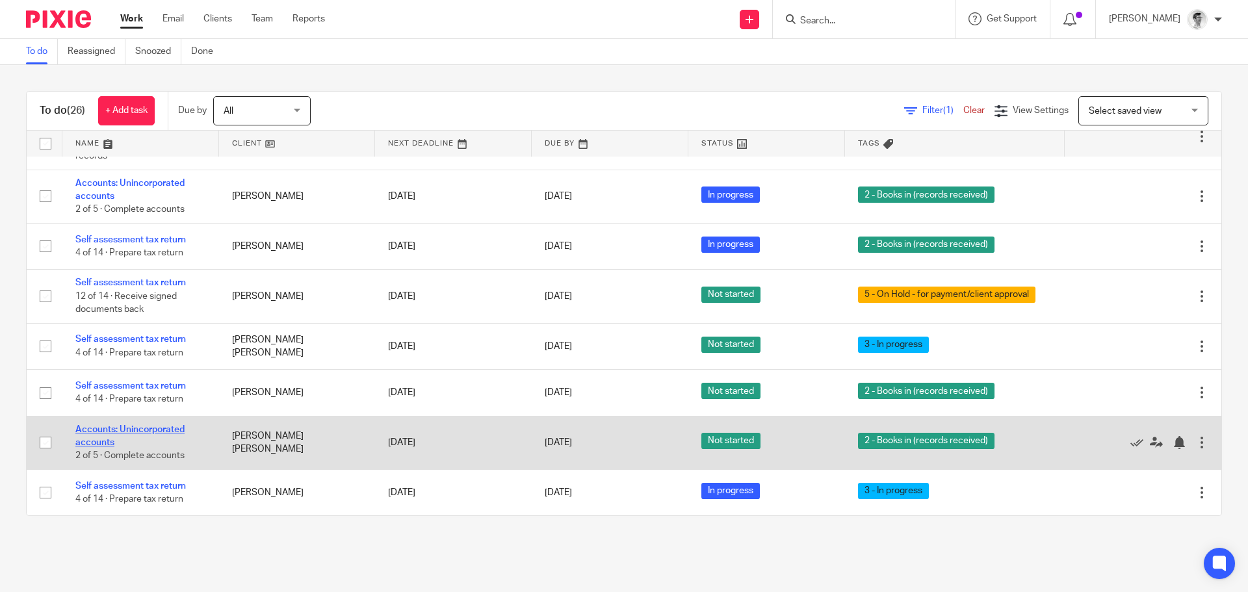
click at [169, 430] on link "Accounts: Unincorporated accounts" at bounding box center [129, 436] width 109 height 22
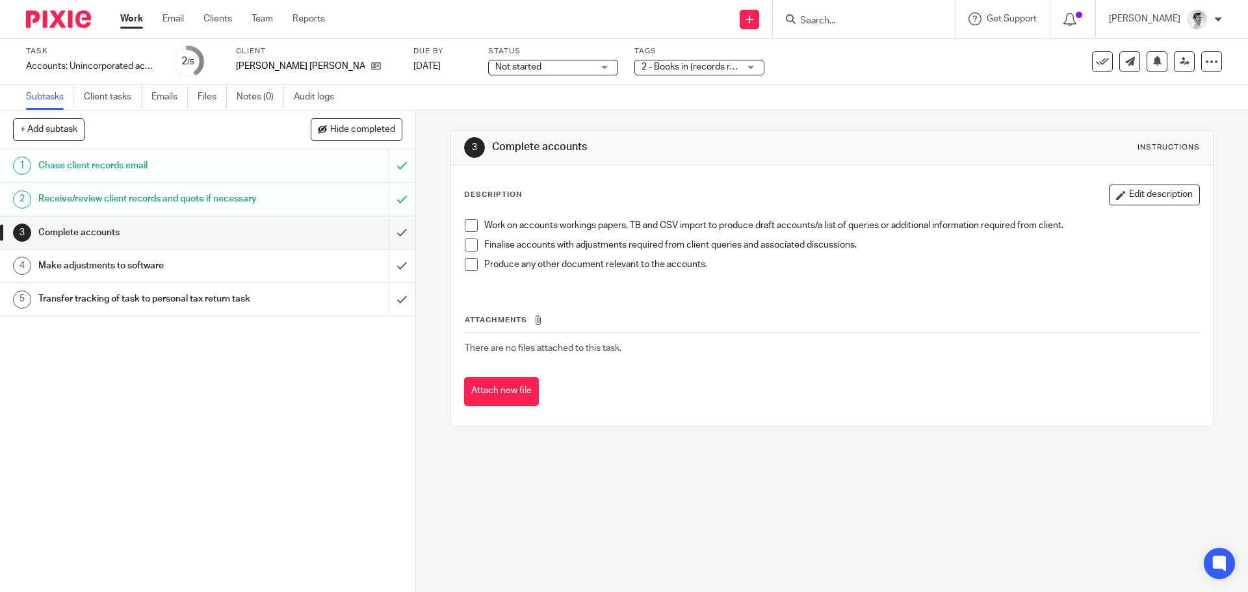
click at [697, 68] on span "2 - Books in (records received)" at bounding box center [704, 66] width 124 height 9
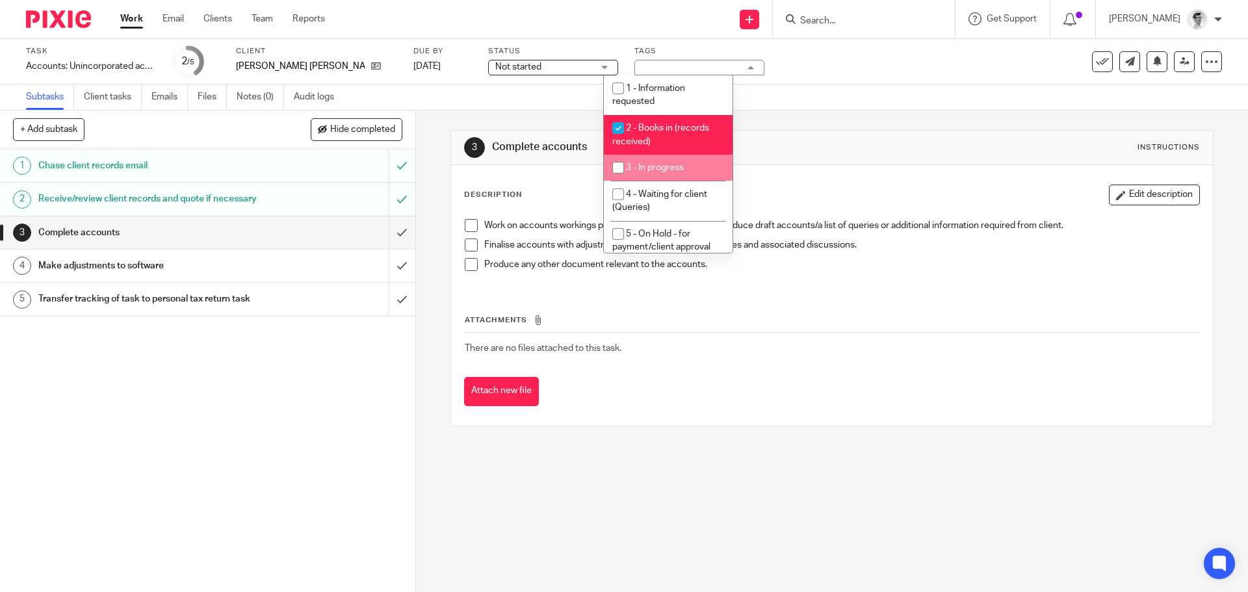
click at [622, 172] on input "checkbox" at bounding box center [618, 167] width 25 height 25
checkbox input "true"
click at [616, 128] on input "checkbox" at bounding box center [618, 128] width 25 height 25
checkbox input "false"
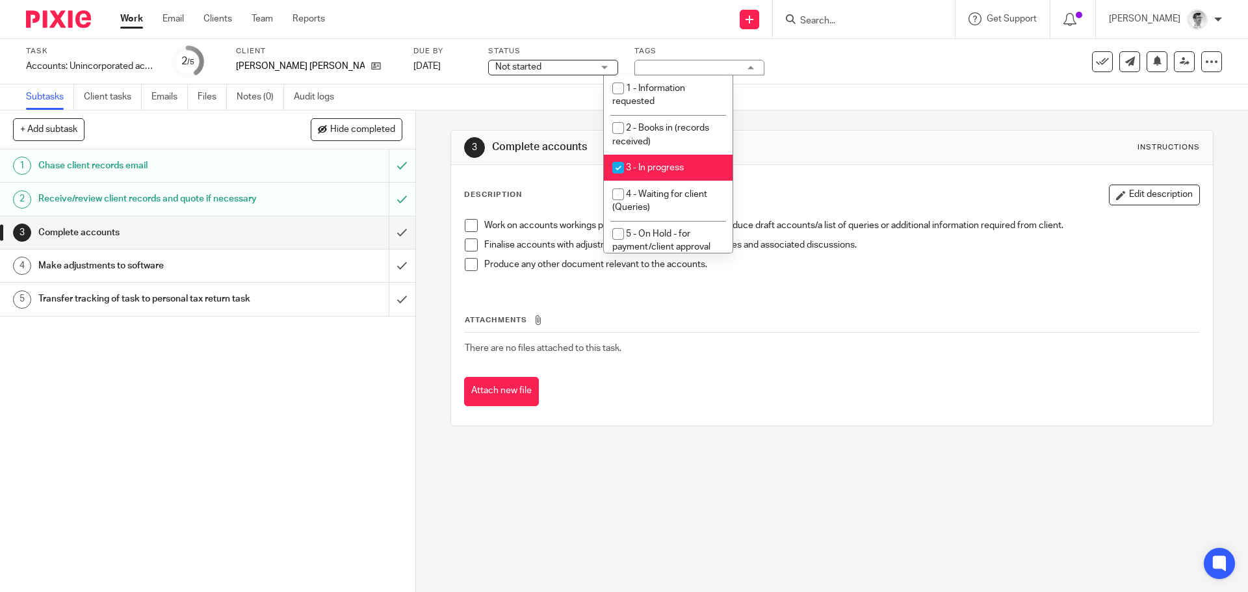
click at [133, 18] on link "Work" at bounding box center [131, 18] width 23 height 13
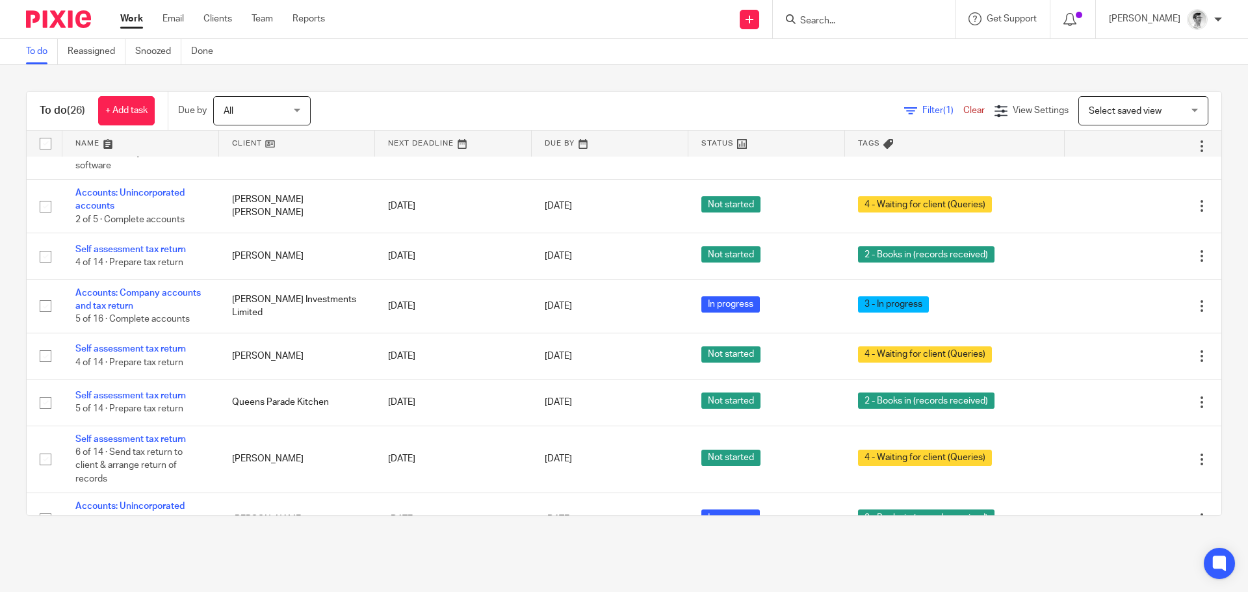
scroll to position [695, 0]
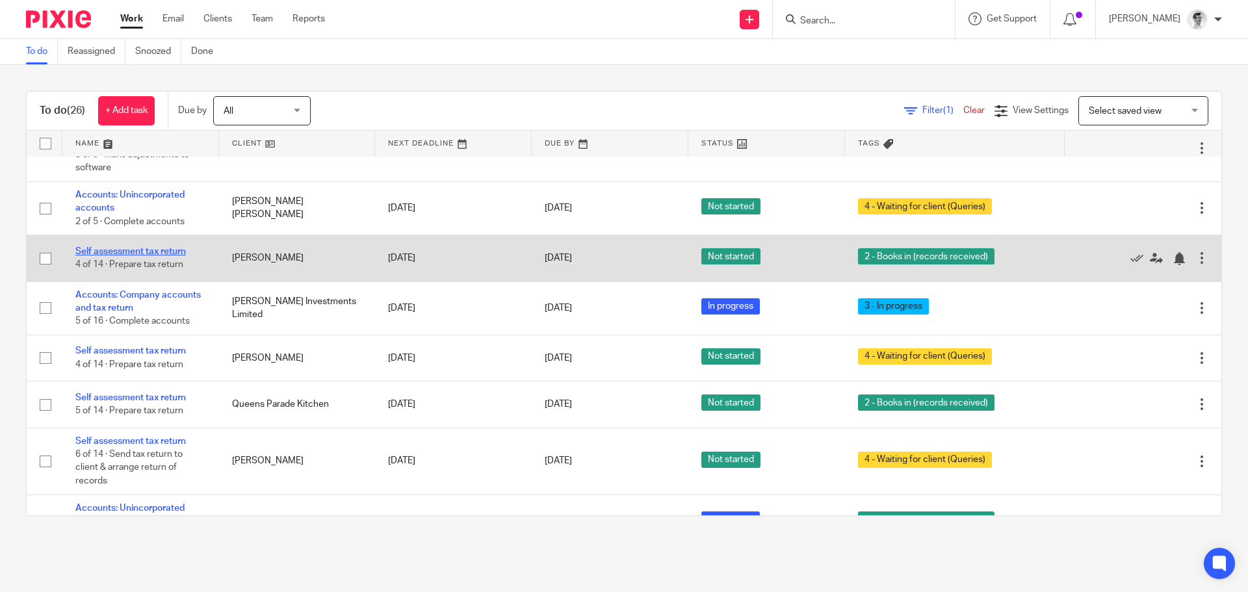
click at [144, 252] on link "Self assessment tax return" at bounding box center [130, 251] width 111 height 9
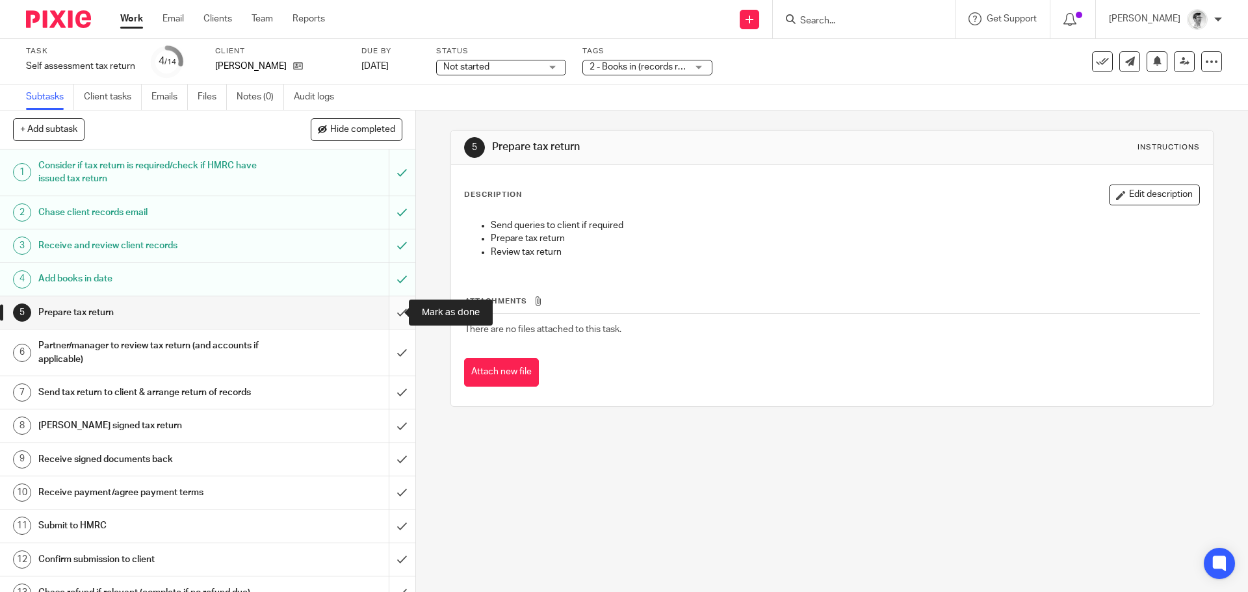
click at [388, 310] on input "submit" at bounding box center [208, 313] width 416 height 33
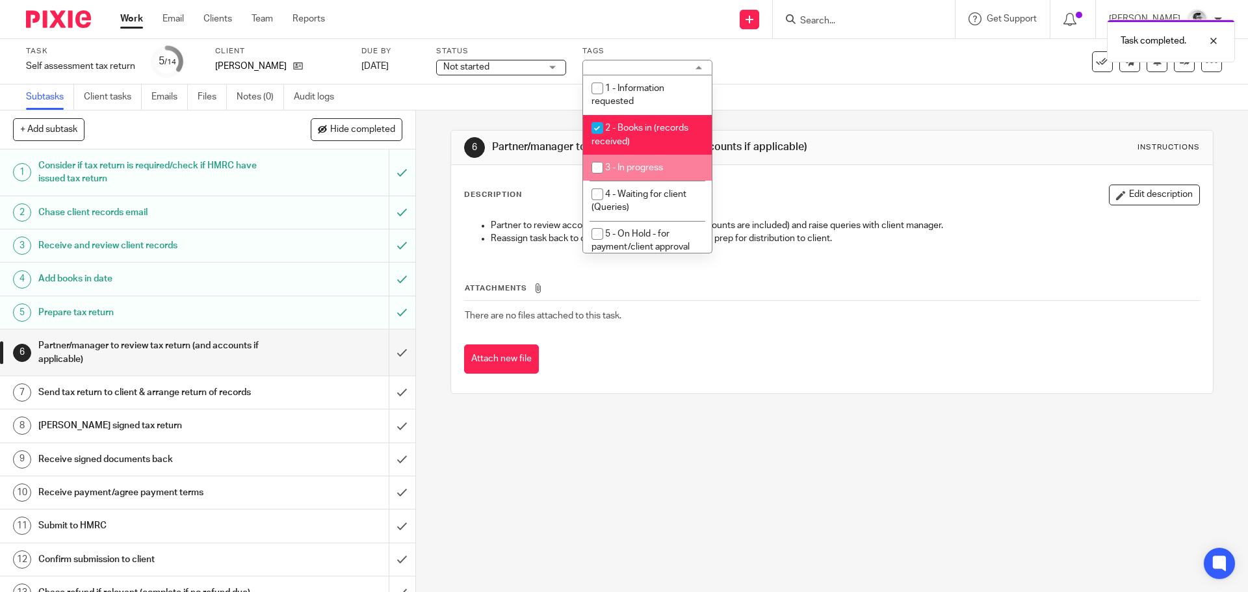
click at [590, 166] on input "checkbox" at bounding box center [597, 167] width 25 height 25
checkbox input "true"
click at [592, 133] on input "checkbox" at bounding box center [597, 128] width 25 height 25
checkbox input "false"
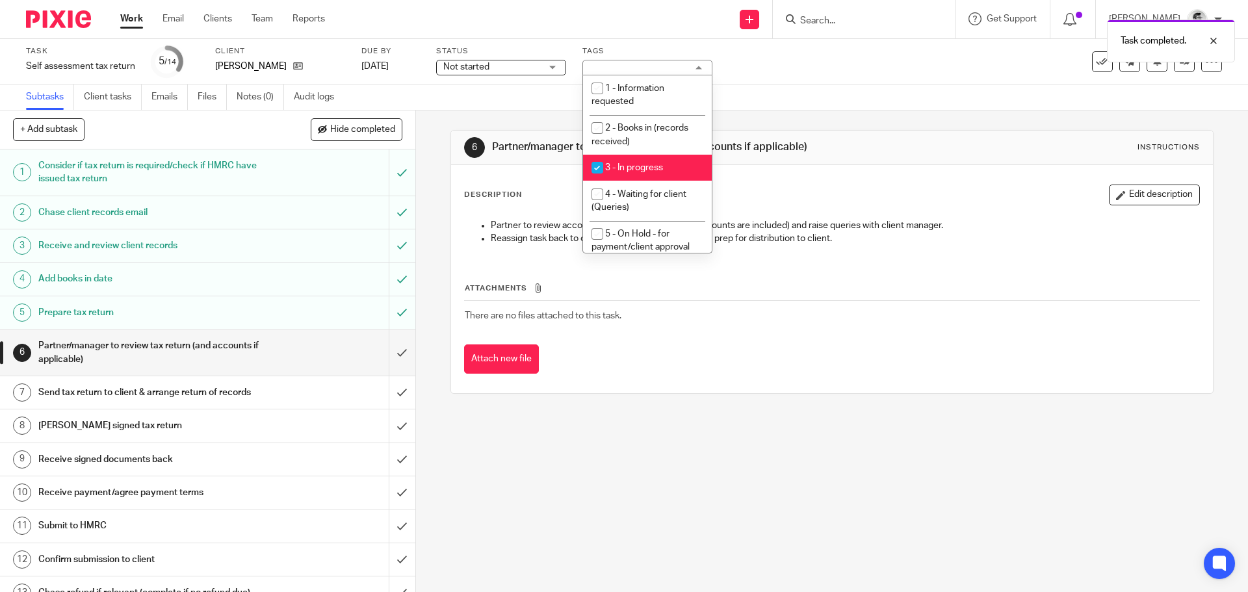
click at [125, 23] on link "Work" at bounding box center [131, 18] width 23 height 13
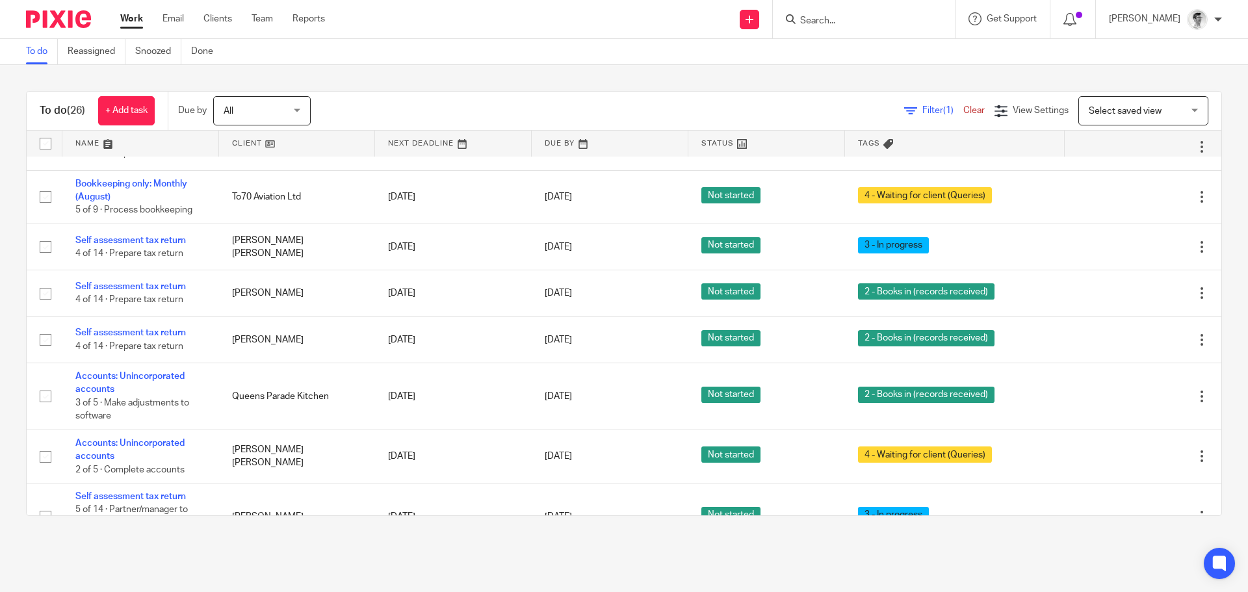
scroll to position [520, 0]
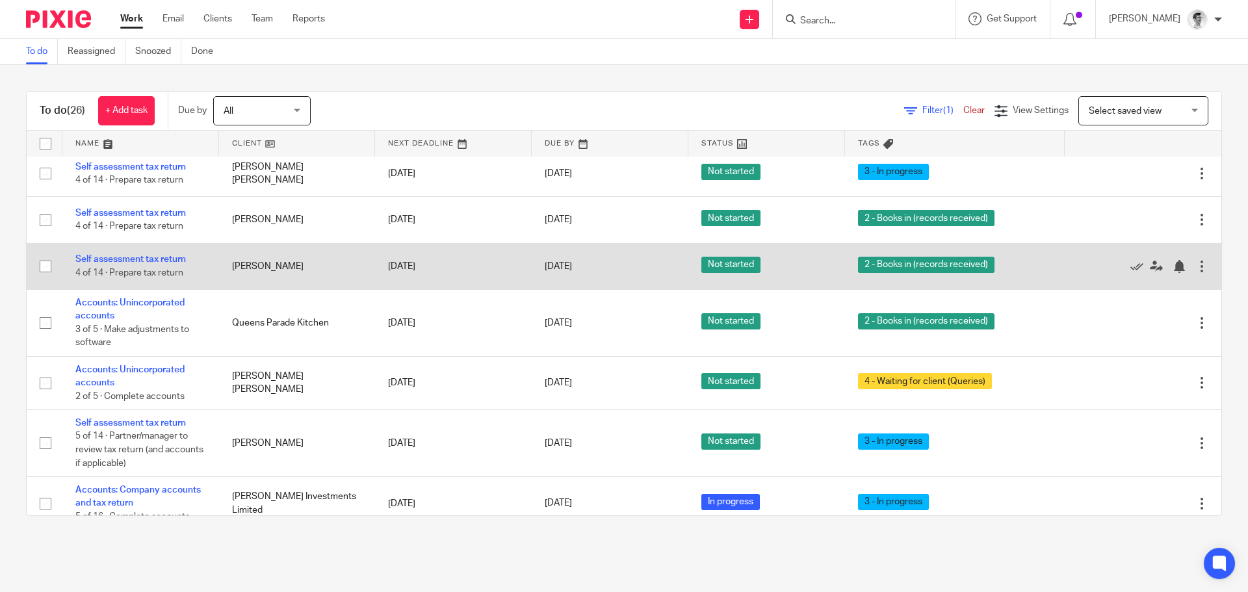
click at [166, 254] on td "Self assessment tax return 4 of 14 · Prepare tax return" at bounding box center [140, 266] width 157 height 46
click at [175, 260] on link "Self assessment tax return" at bounding box center [130, 259] width 111 height 9
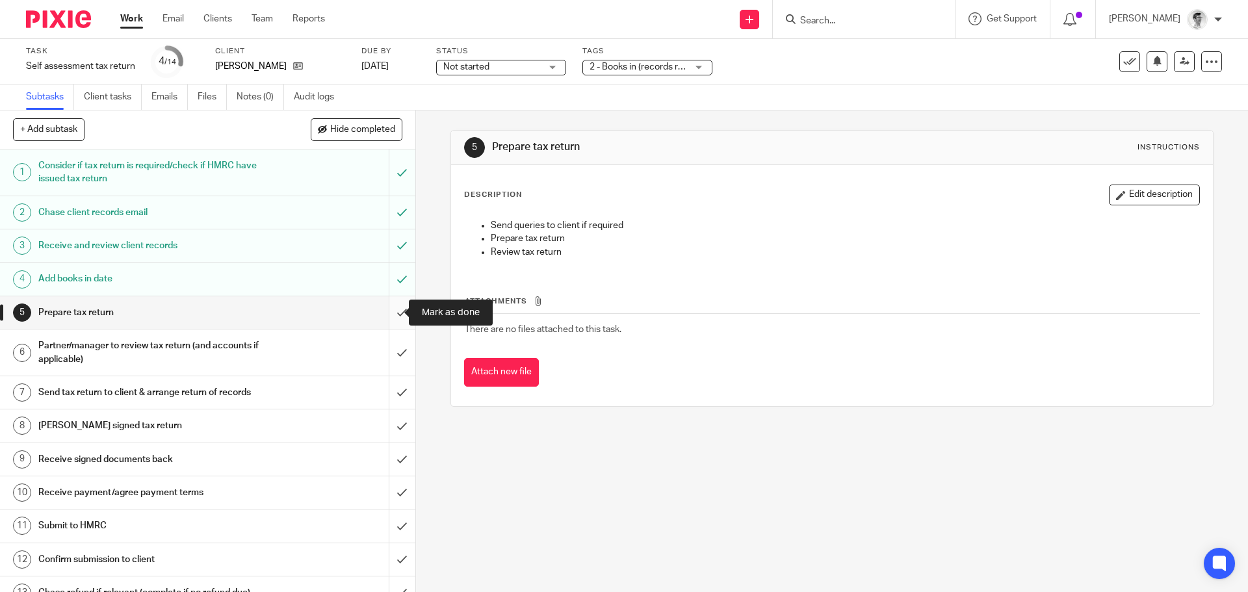
click at [383, 313] on input "submit" at bounding box center [208, 313] width 416 height 33
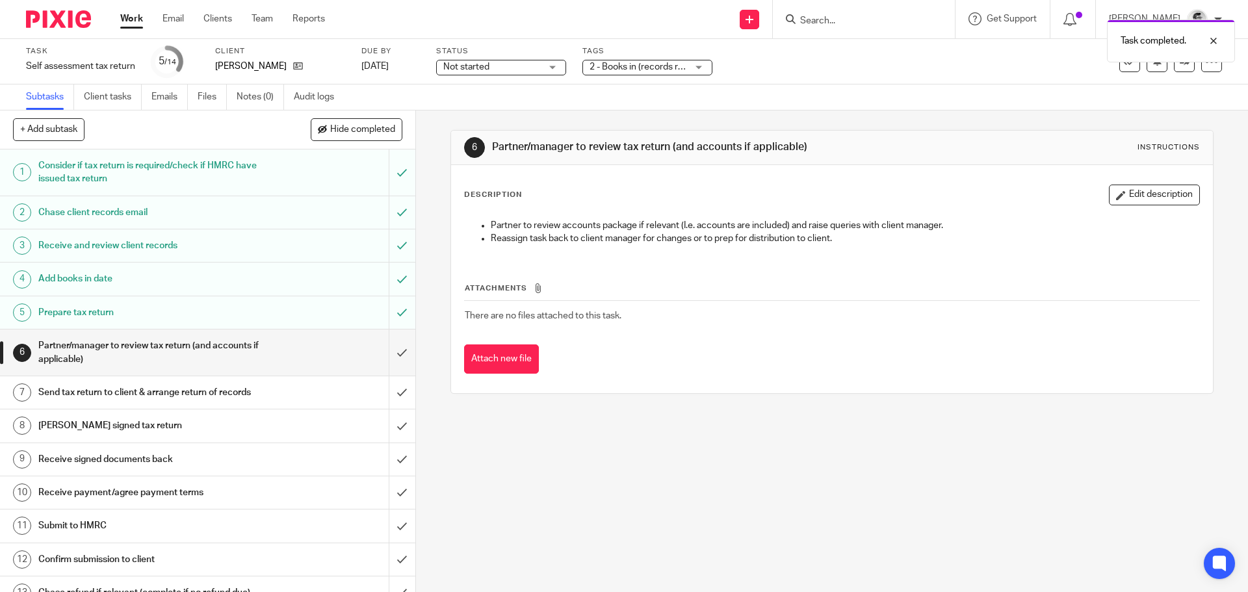
click at [703, 70] on div "2 - Books in (records received)" at bounding box center [648, 68] width 130 height 16
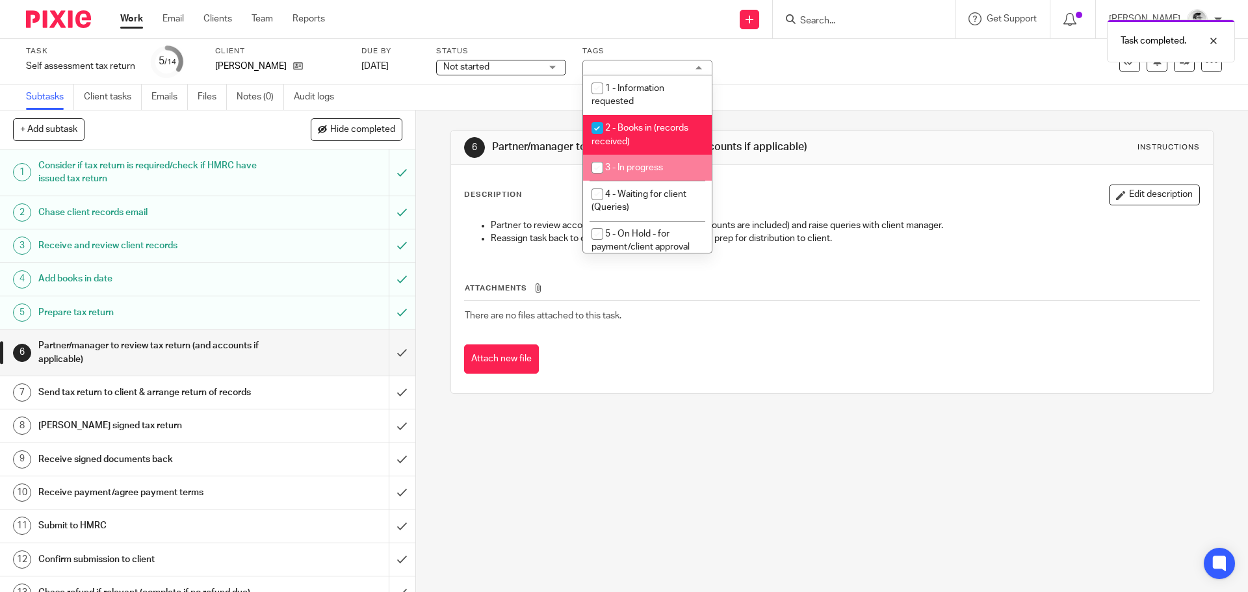
drag, startPoint x: 632, startPoint y: 158, endPoint x: 613, endPoint y: 147, distance: 22.4
click at [632, 159] on li "3 - In progress" at bounding box center [647, 168] width 129 height 27
checkbox input "true"
click at [596, 120] on input "checkbox" at bounding box center [597, 128] width 25 height 25
checkbox input "false"
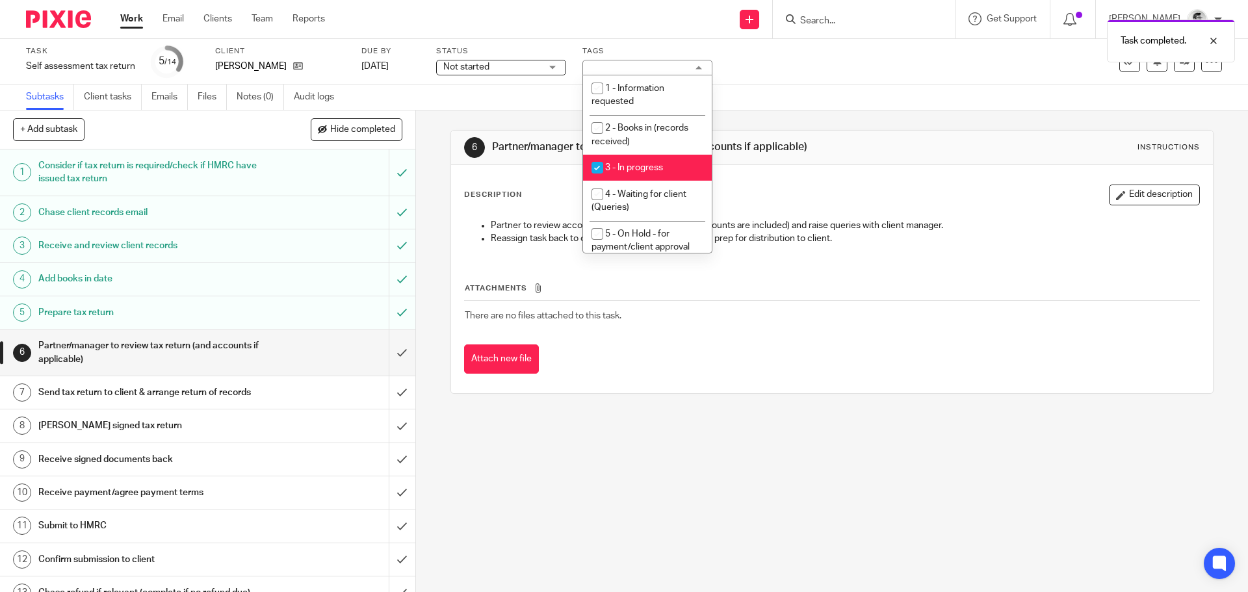
click at [126, 12] on div "Work Email Clients Team Reports Work Email Clients Team Reports Settings" at bounding box center [225, 19] width 237 height 38
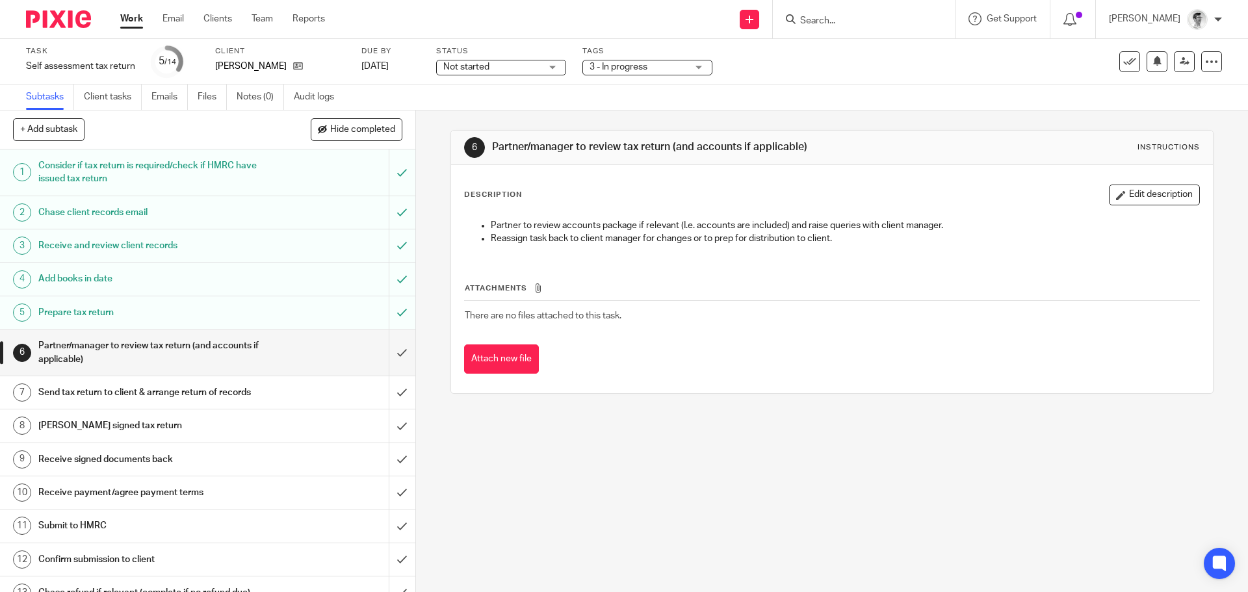
click at [129, 21] on link "Work" at bounding box center [131, 18] width 23 height 13
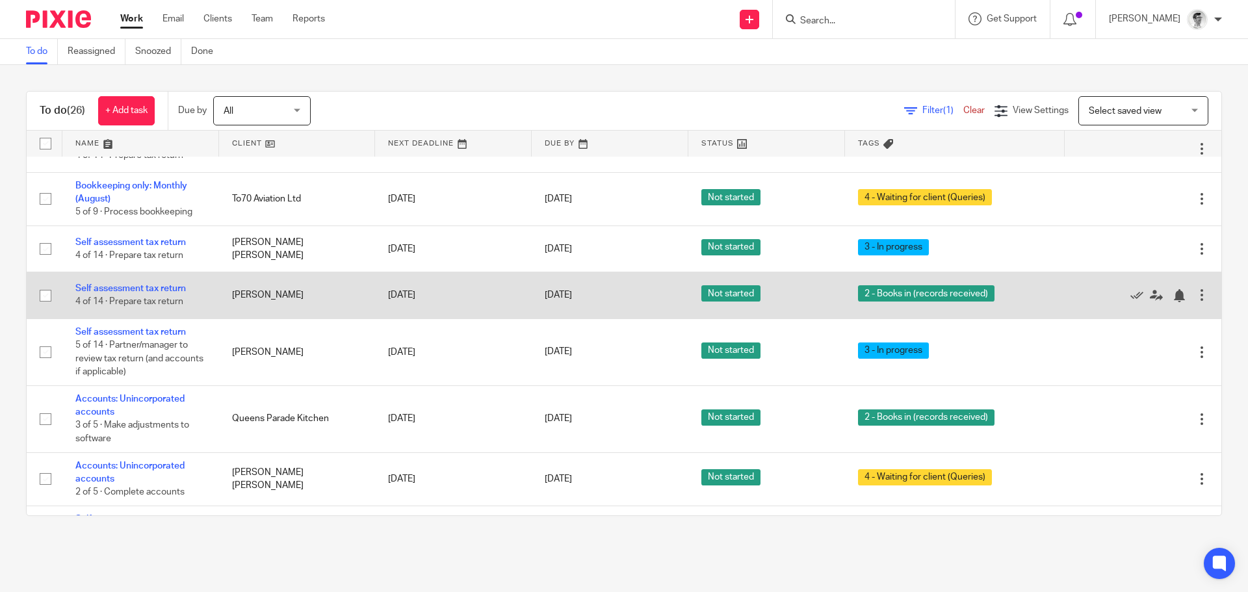
scroll to position [411, 0]
